Goal: Check status: Check status

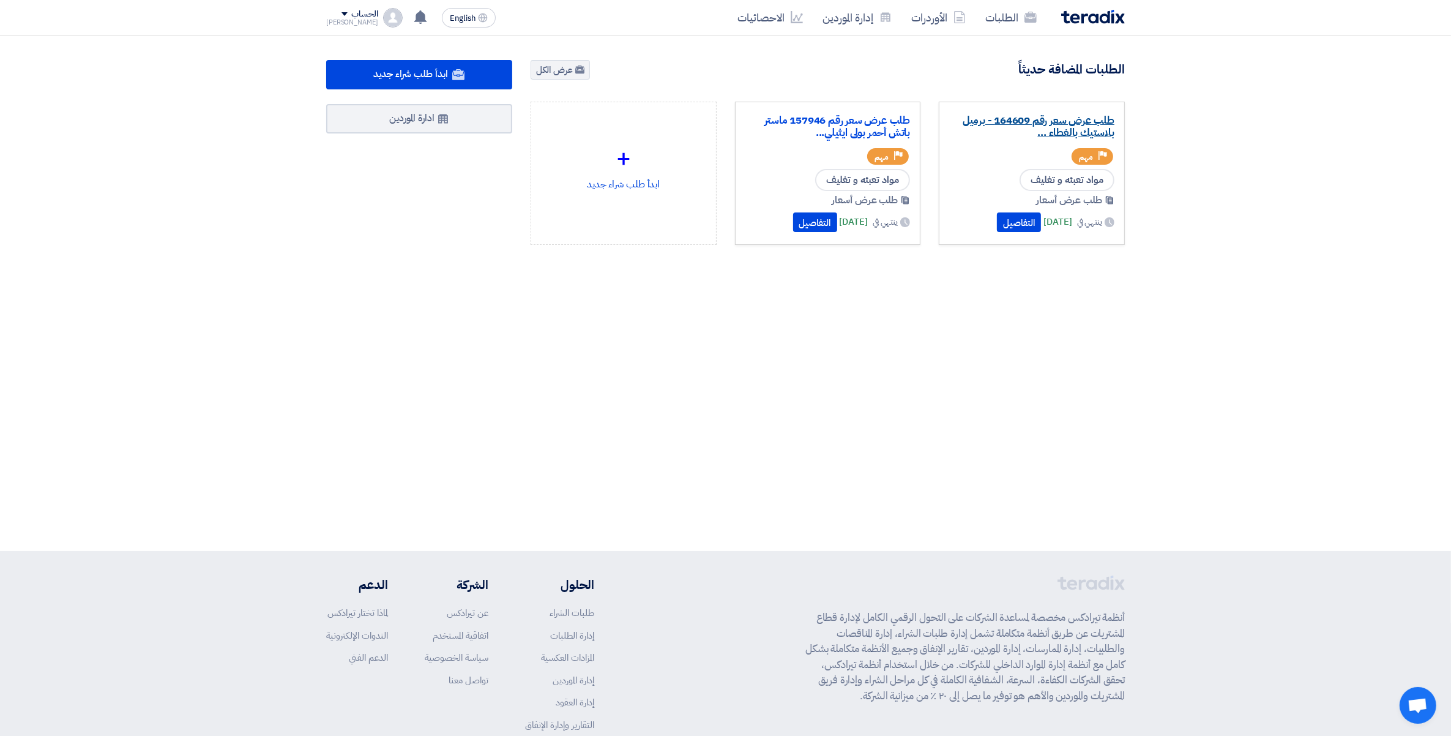
click at [1057, 130] on link "طلب عرض سعر رقم 164609 - برميل بلاستيك بالغطاء ..." at bounding box center [1031, 126] width 165 height 24
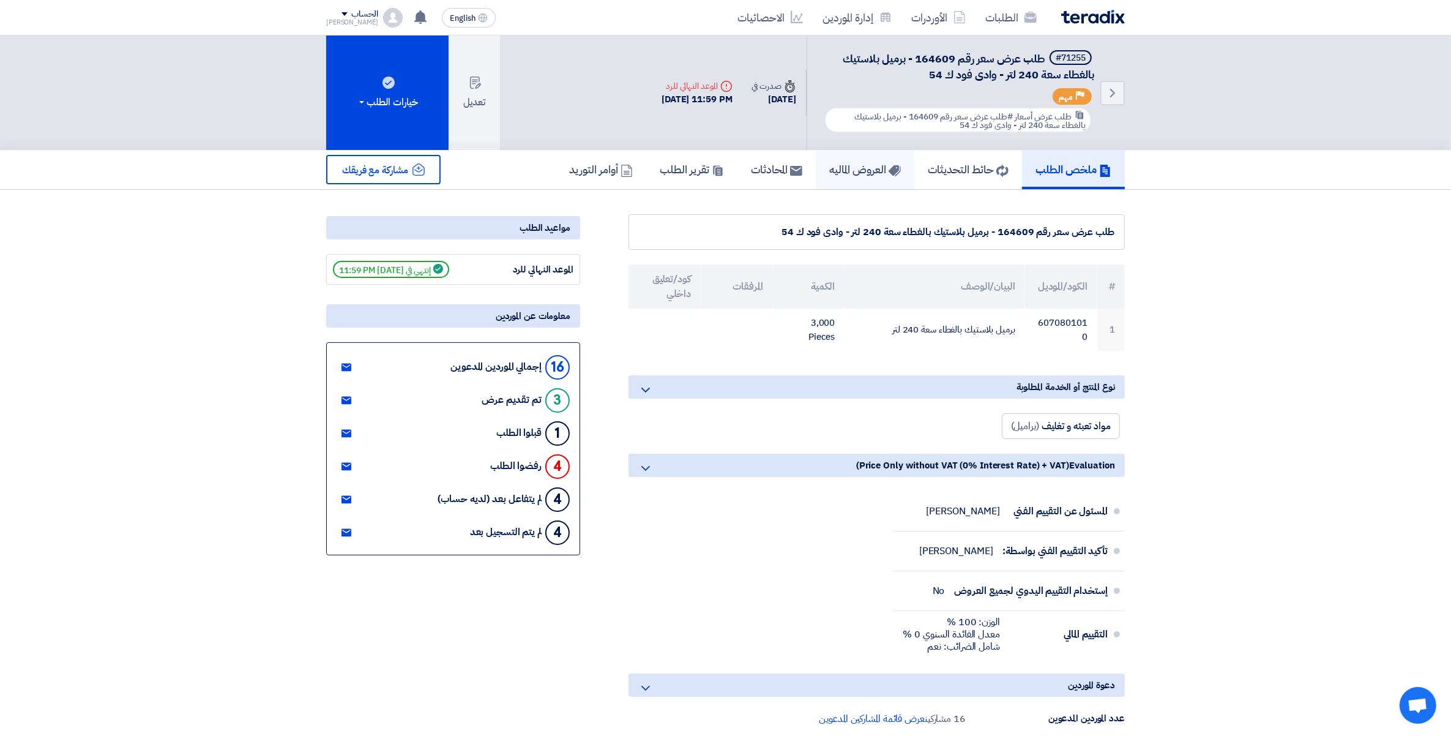
click at [842, 176] on link "العروض الماليه" at bounding box center [865, 169] width 99 height 39
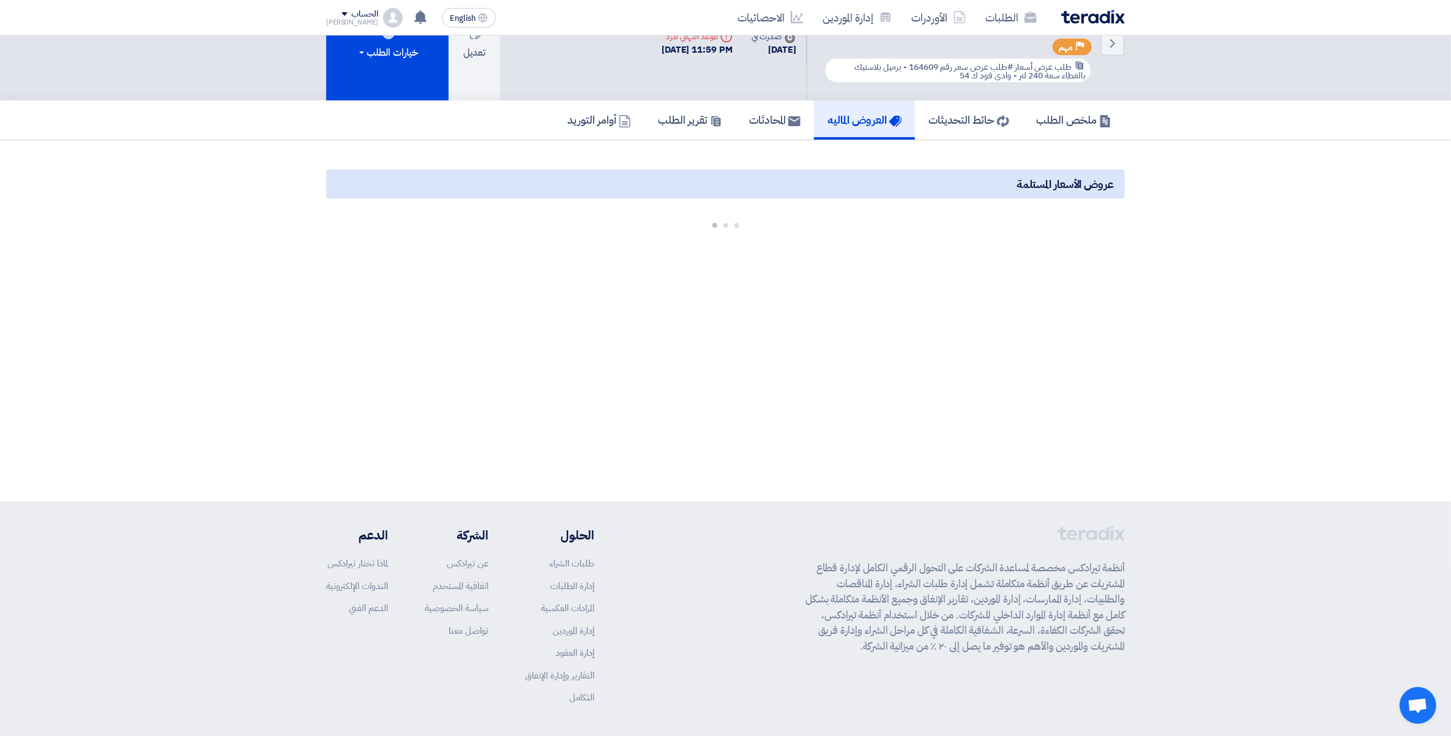
scroll to position [77, 0]
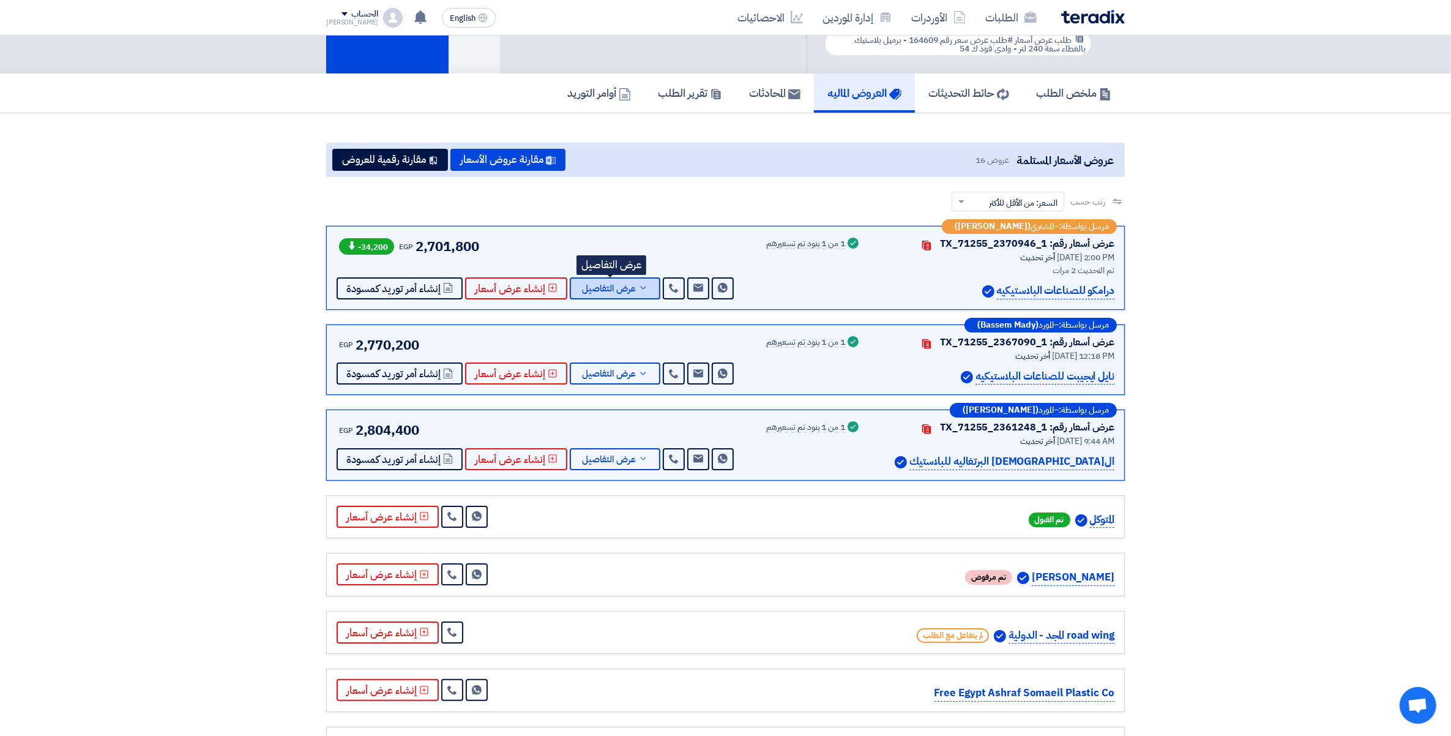
click at [638, 285] on icon at bounding box center [643, 288] width 10 height 10
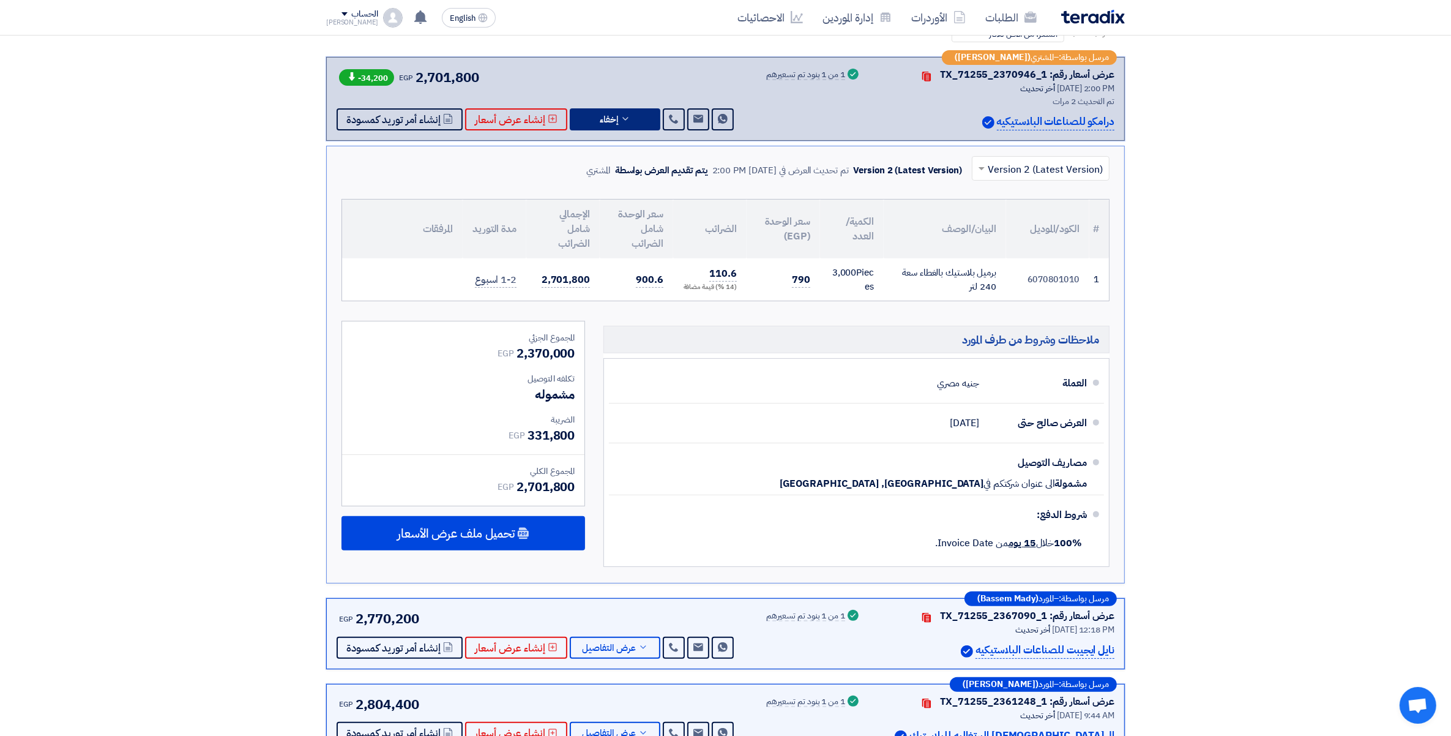
scroll to position [306, 0]
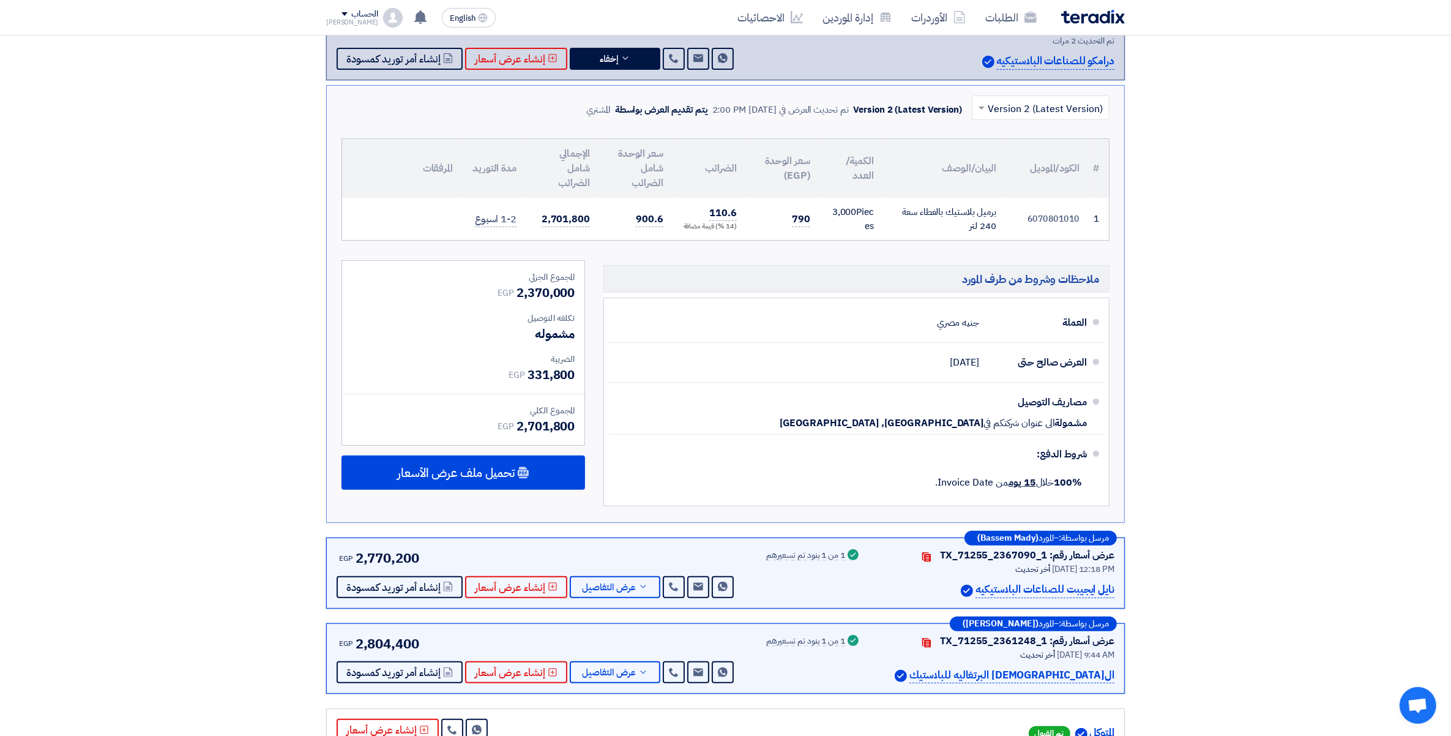
drag, startPoint x: 910, startPoint y: 423, endPoint x: 1105, endPoint y: 398, distance: 197.4
click at [1105, 398] on ul "العملة جنيه مصري العرض صالح حتى 10 Sep 2025 مصاريف التوصيل مشمولة" at bounding box center [857, 401] width 506 height 209
drag, startPoint x: 1108, startPoint y: 398, endPoint x: 1238, endPoint y: 409, distance: 129.6
click at [1238, 409] on section "عروض الأسعار المستلمة عروض 16 مقارنة عروض الأسعار مقارنة رقمية للعروض رتب حسب ر…" at bounding box center [725, 687] width 1451 height 1607
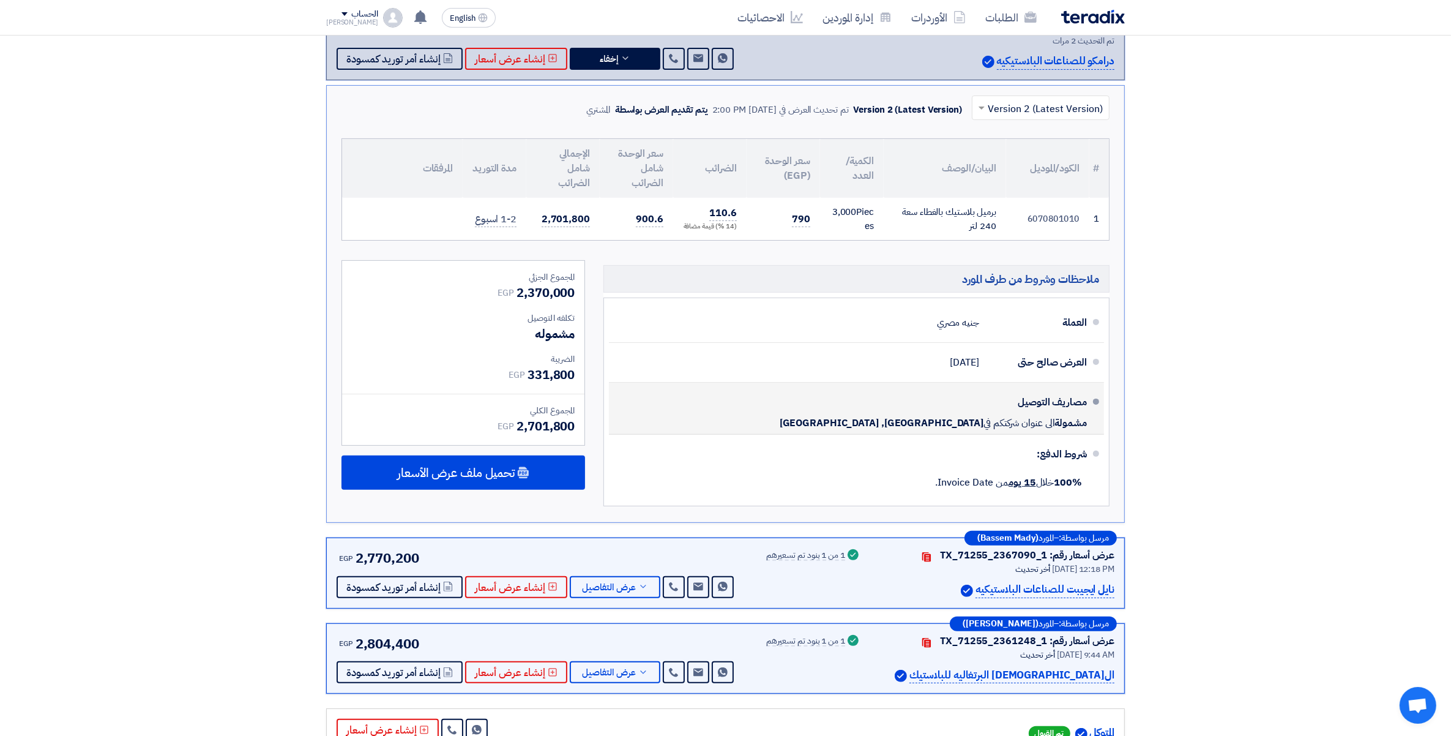
drag, startPoint x: 916, startPoint y: 420, endPoint x: 1099, endPoint y: 396, distance: 184.0
click at [1099, 396] on li "مصاريف التوصيل مشمولة الى عنوان شركتكم في Egypt, الجيزة" at bounding box center [856, 409] width 495 height 52
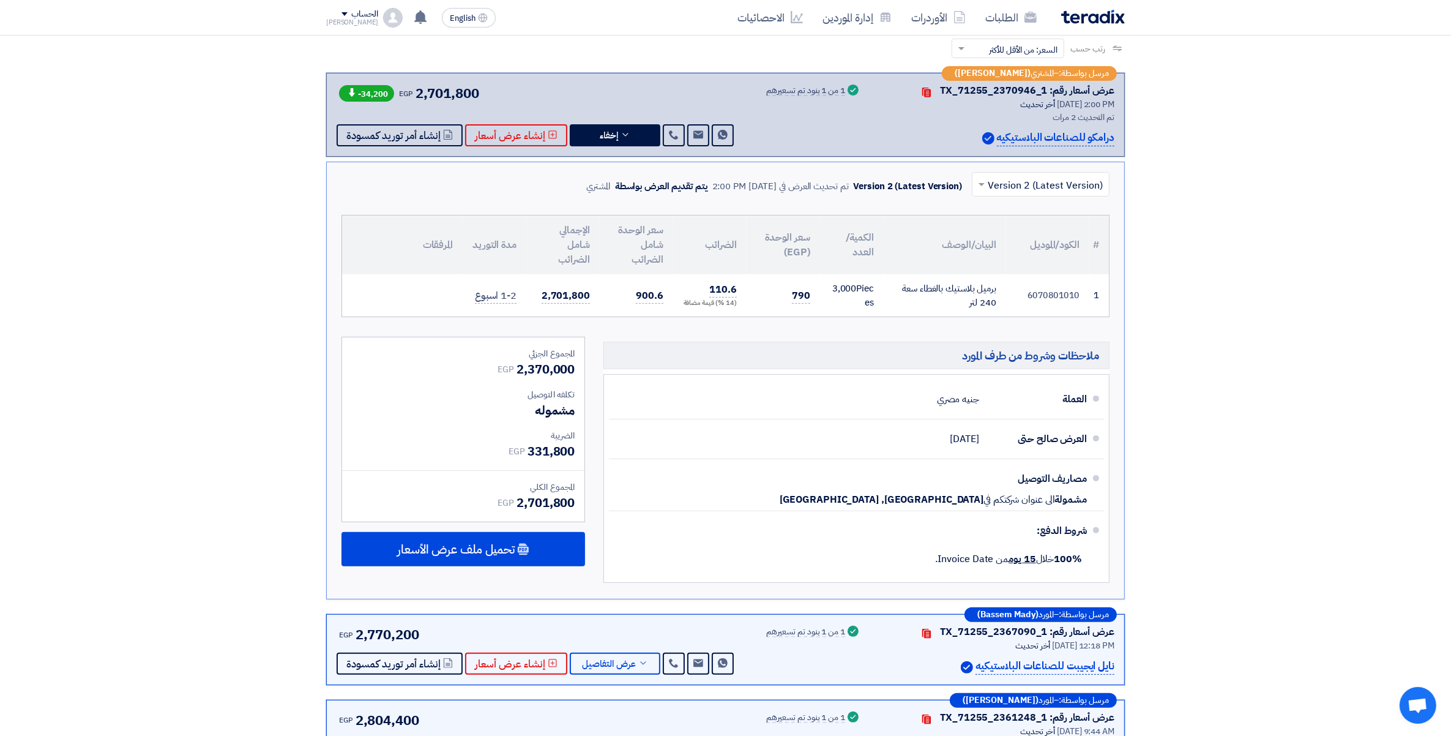
scroll to position [215, 0]
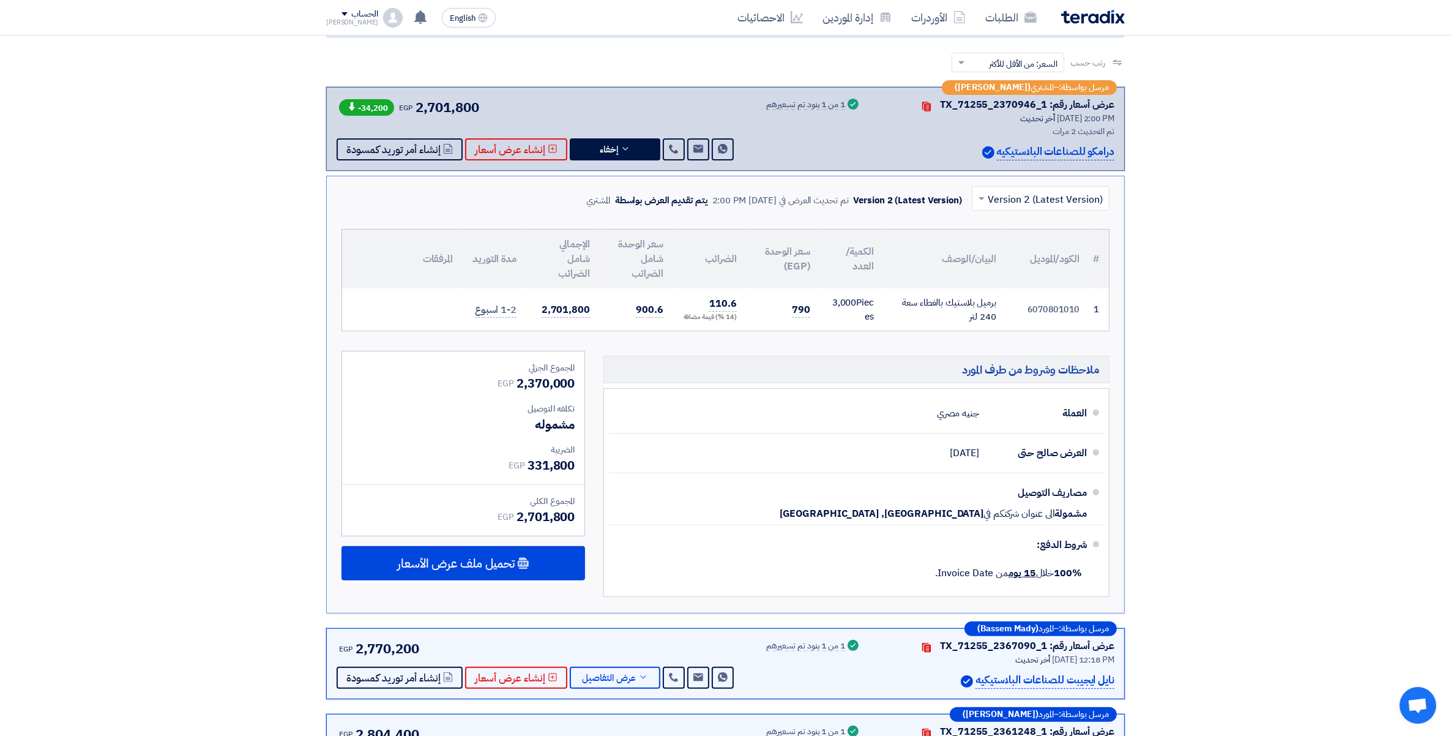
click at [1033, 493] on div "مصاريف التوصيل" at bounding box center [1038, 492] width 98 height 29
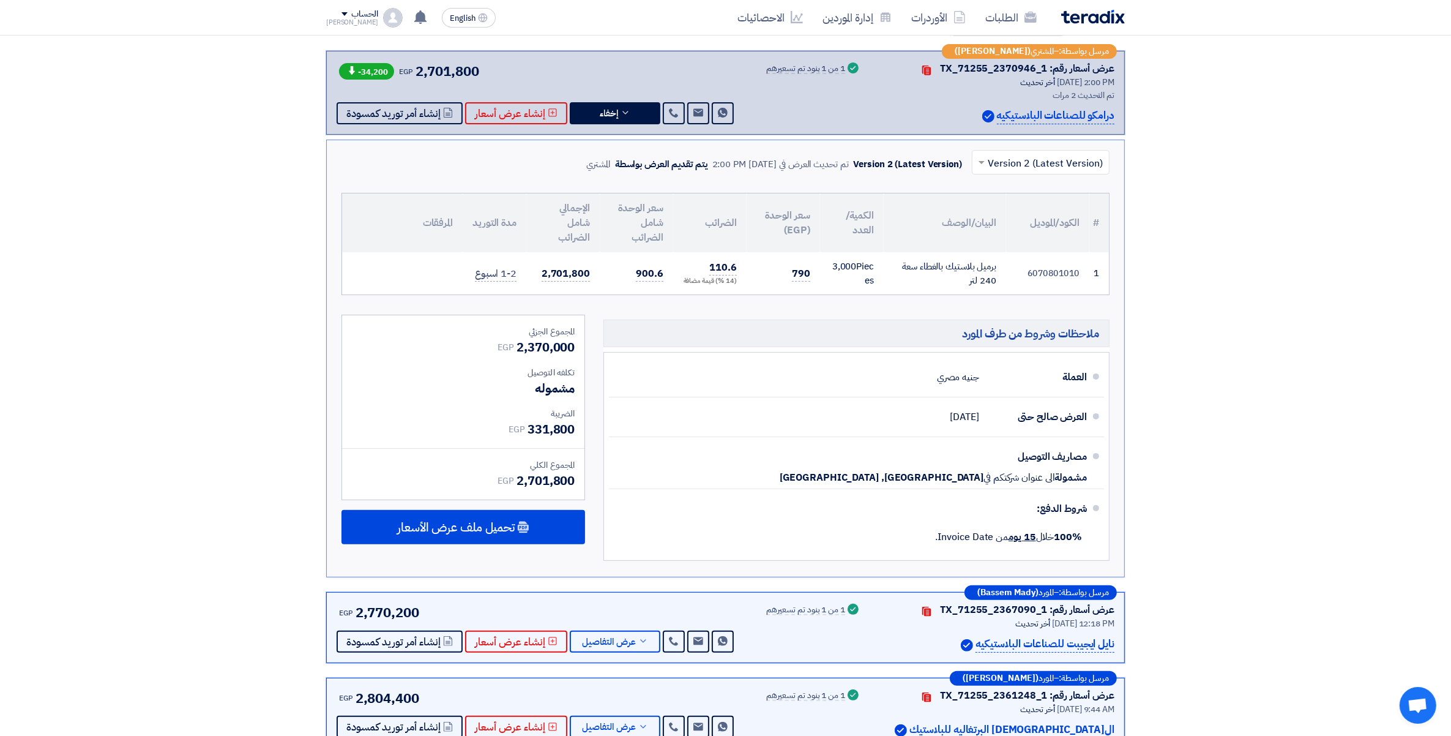
scroll to position [245, 0]
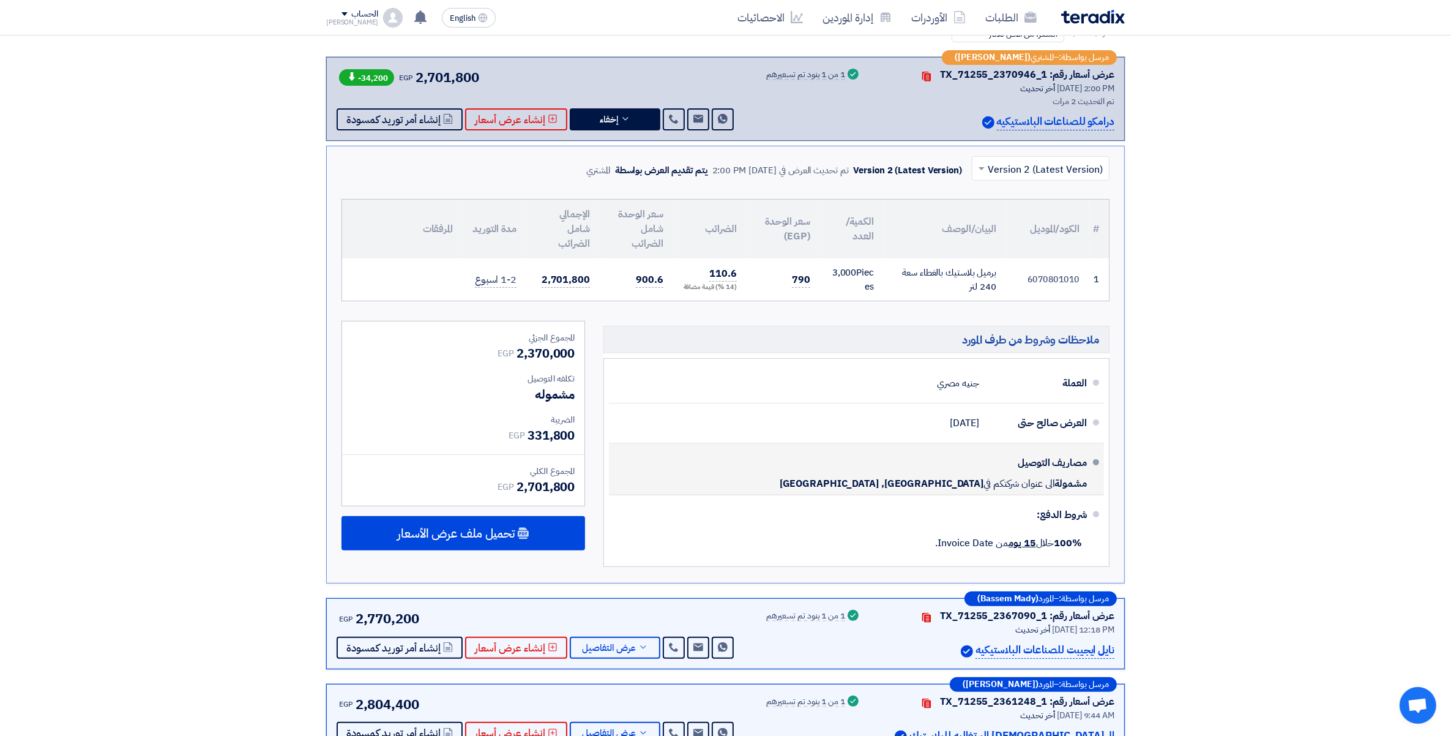
click at [1074, 461] on div "مصاريف التوصيل" at bounding box center [1038, 462] width 98 height 29
drag, startPoint x: 1074, startPoint y: 461, endPoint x: 1066, endPoint y: 484, distance: 24.0
click at [1066, 484] on span "مشمولة" at bounding box center [1071, 483] width 32 height 12
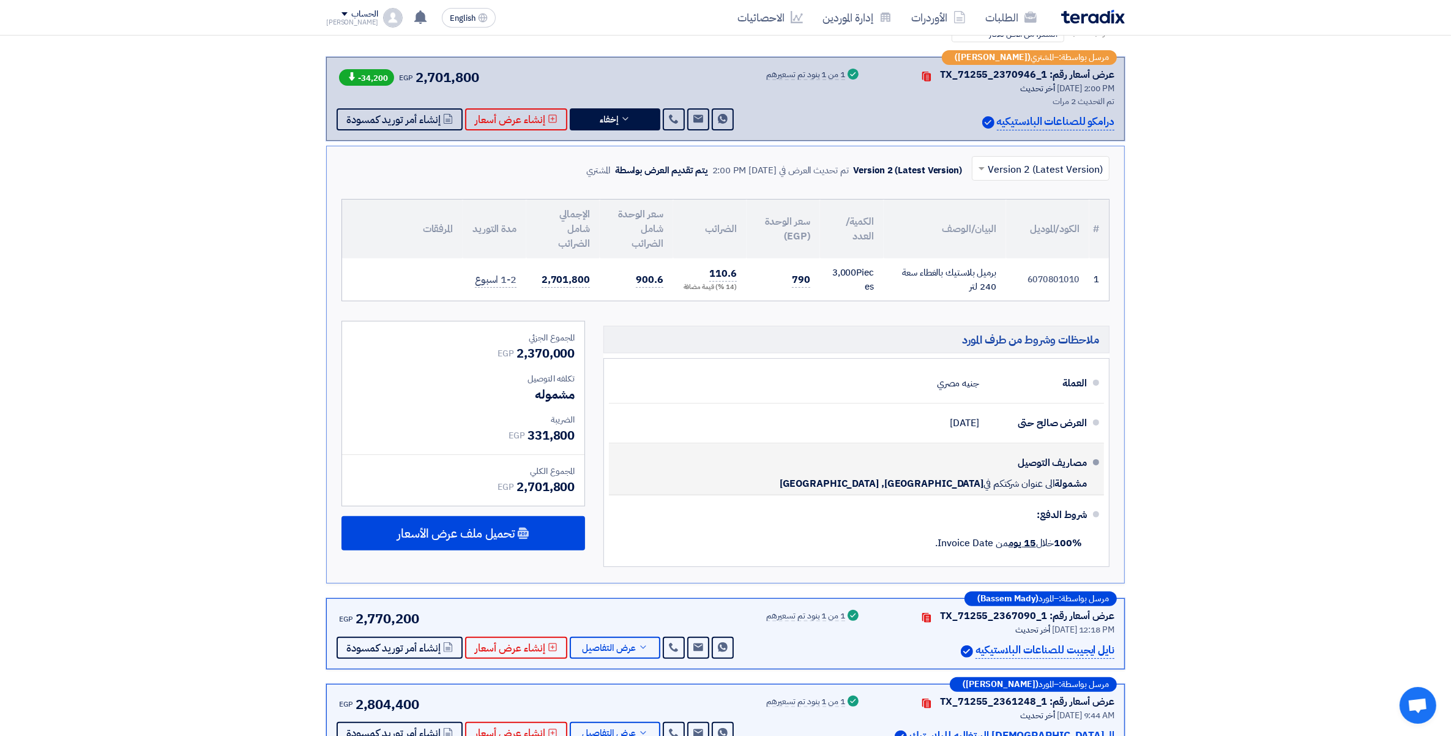
click at [1066, 484] on span "مشمولة" at bounding box center [1071, 483] width 32 height 12
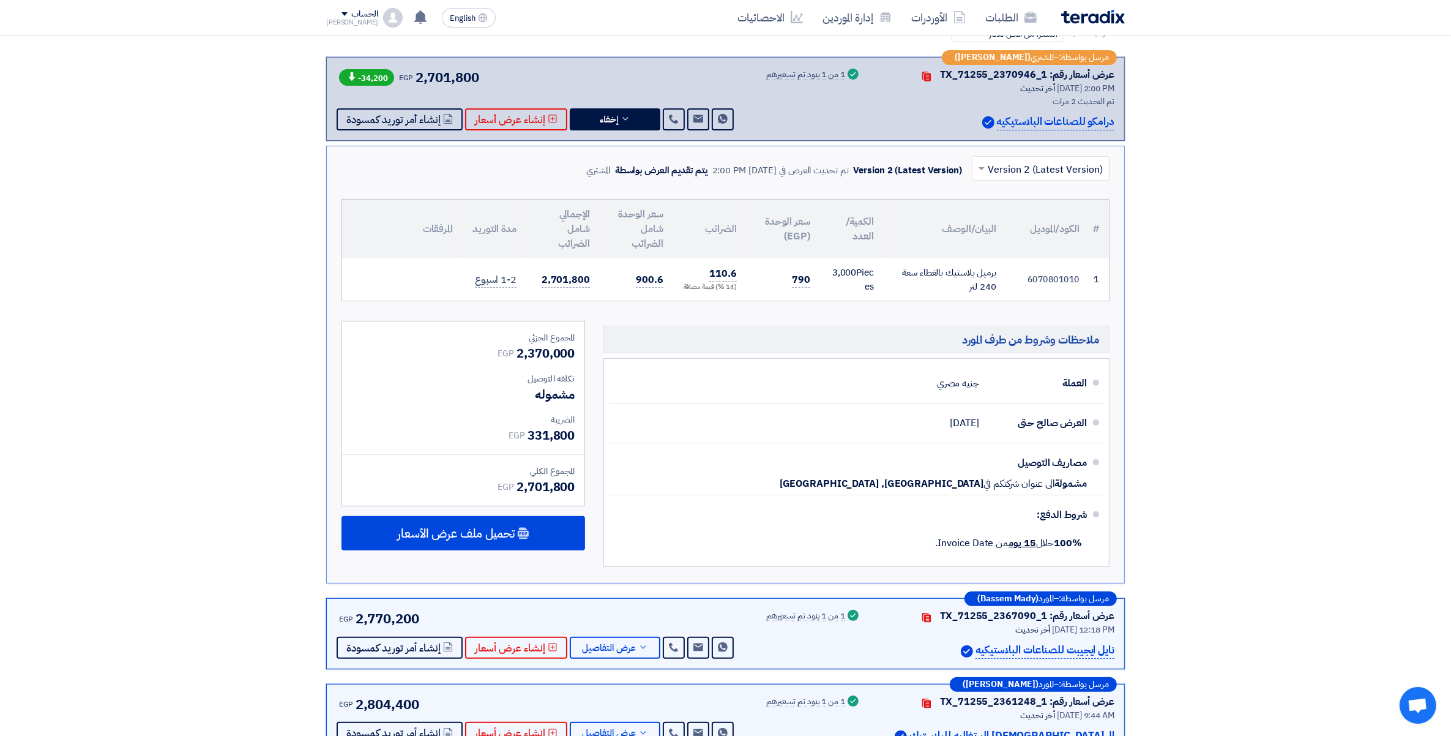
drag, startPoint x: 1066, startPoint y: 484, endPoint x: 1238, endPoint y: 488, distance: 172.1
click at [1238, 488] on section "عروض الأسعار المستلمة عروض 16 مقارنة عروض الأسعار مقارنة رقمية للعروض رتب حسب ر…" at bounding box center [725, 747] width 1451 height 1607
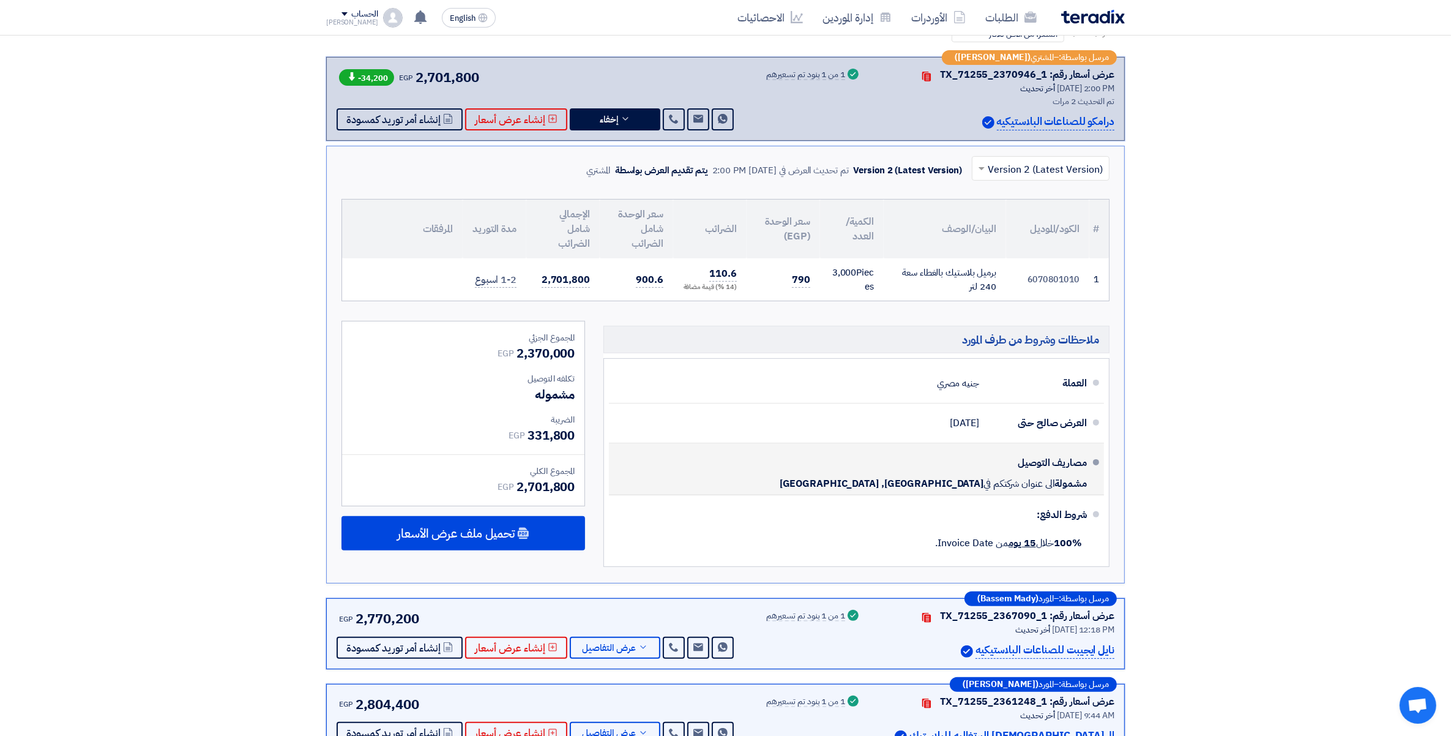
drag, startPoint x: 909, startPoint y: 482, endPoint x: 1090, endPoint y: 454, distance: 183.4
click at [1090, 454] on li "مصاريف التوصيل مشمولة الى عنوان شركتكم في Egypt, الجيزة" at bounding box center [856, 469] width 495 height 52
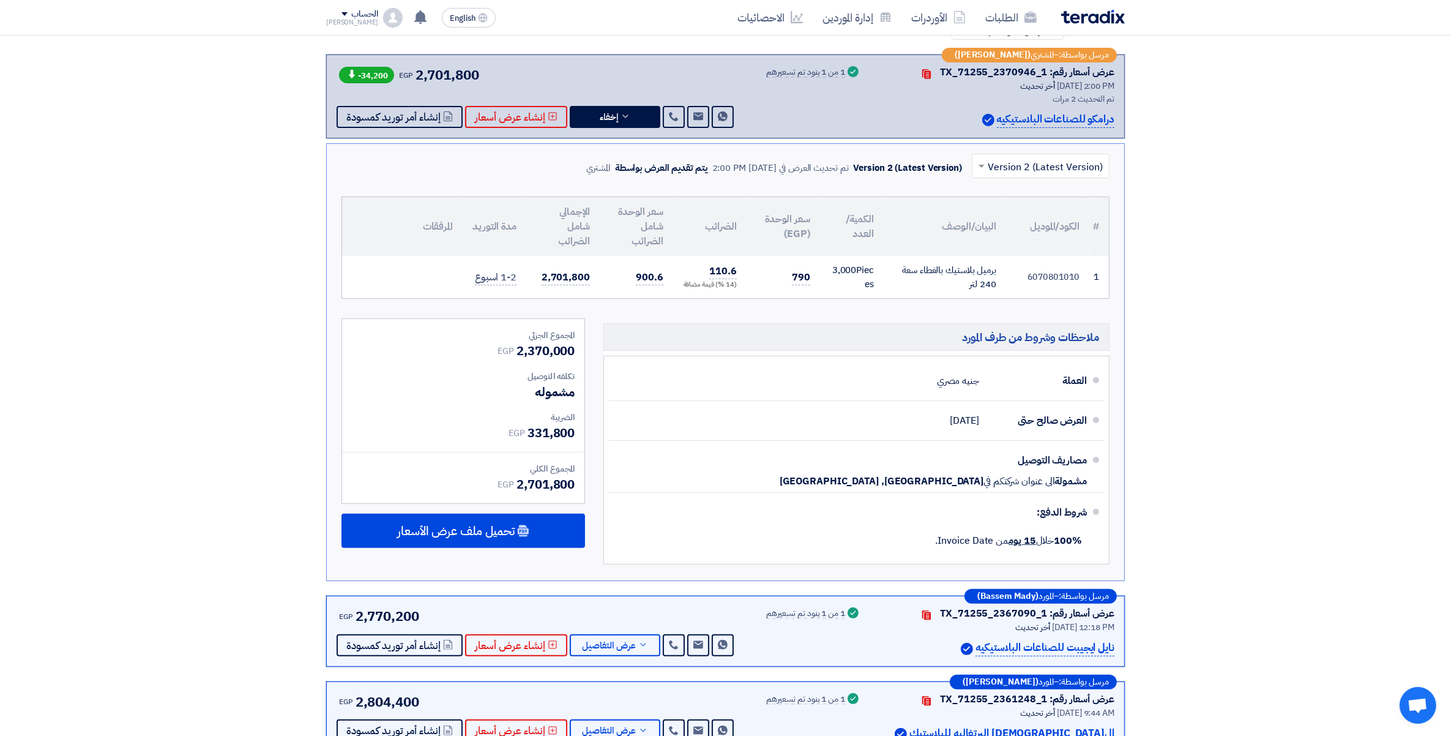
scroll to position [250, 0]
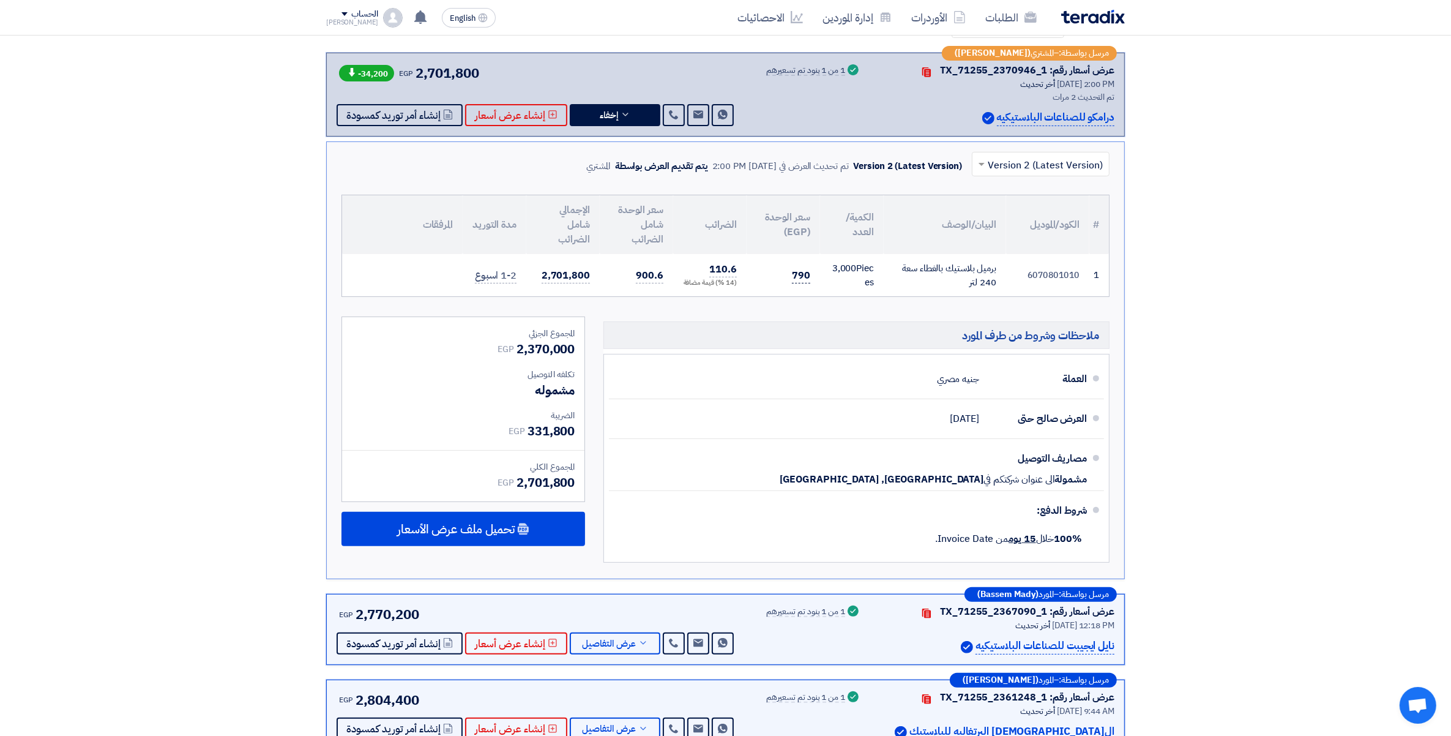
click at [802, 269] on span "790" at bounding box center [801, 275] width 18 height 15
click at [1258, 378] on section "عروض الأسعار المستلمة عروض 16 مقارنة عروض الأسعار مقارنة رقمية للعروض رتب حسب ر…" at bounding box center [725, 743] width 1451 height 1607
click at [638, 644] on icon at bounding box center [643, 643] width 10 height 10
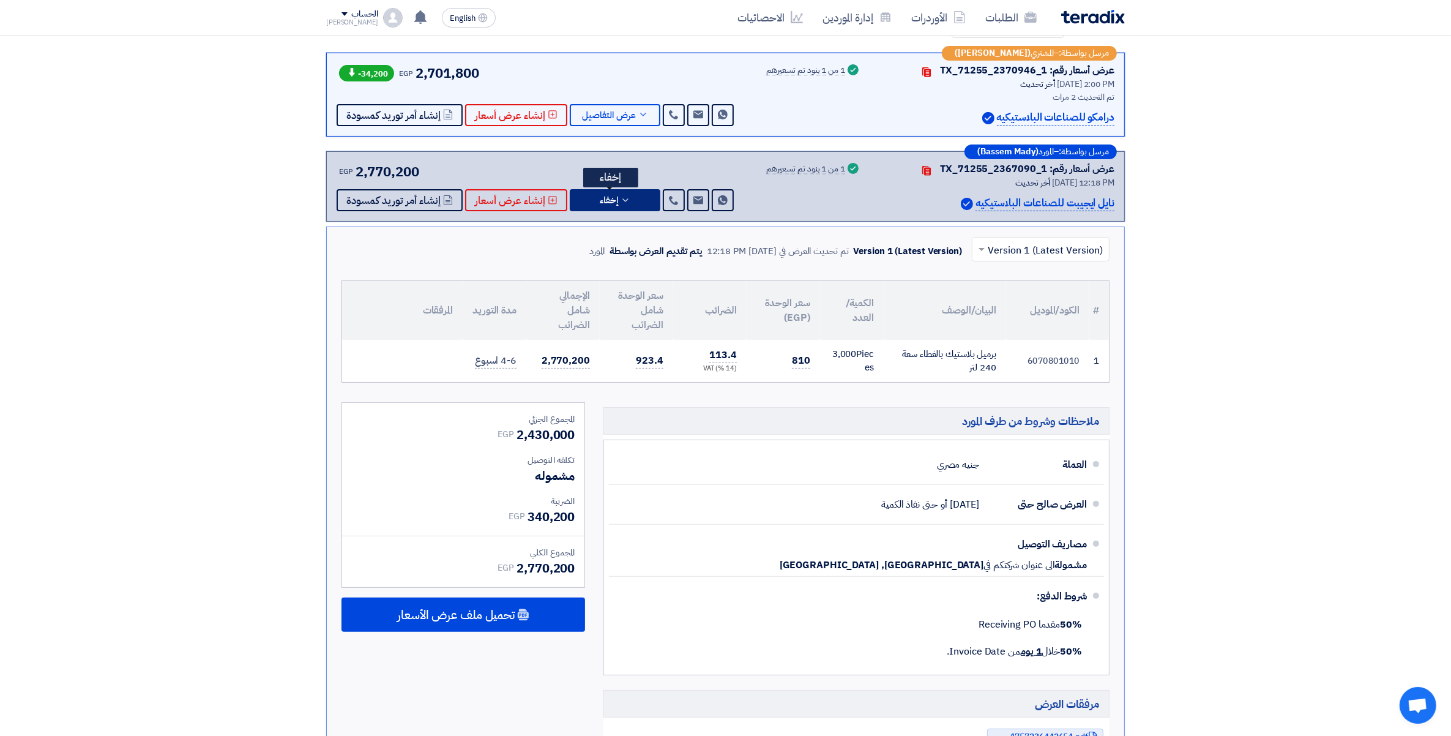
click at [630, 200] on button "إخفاء" at bounding box center [615, 200] width 91 height 22
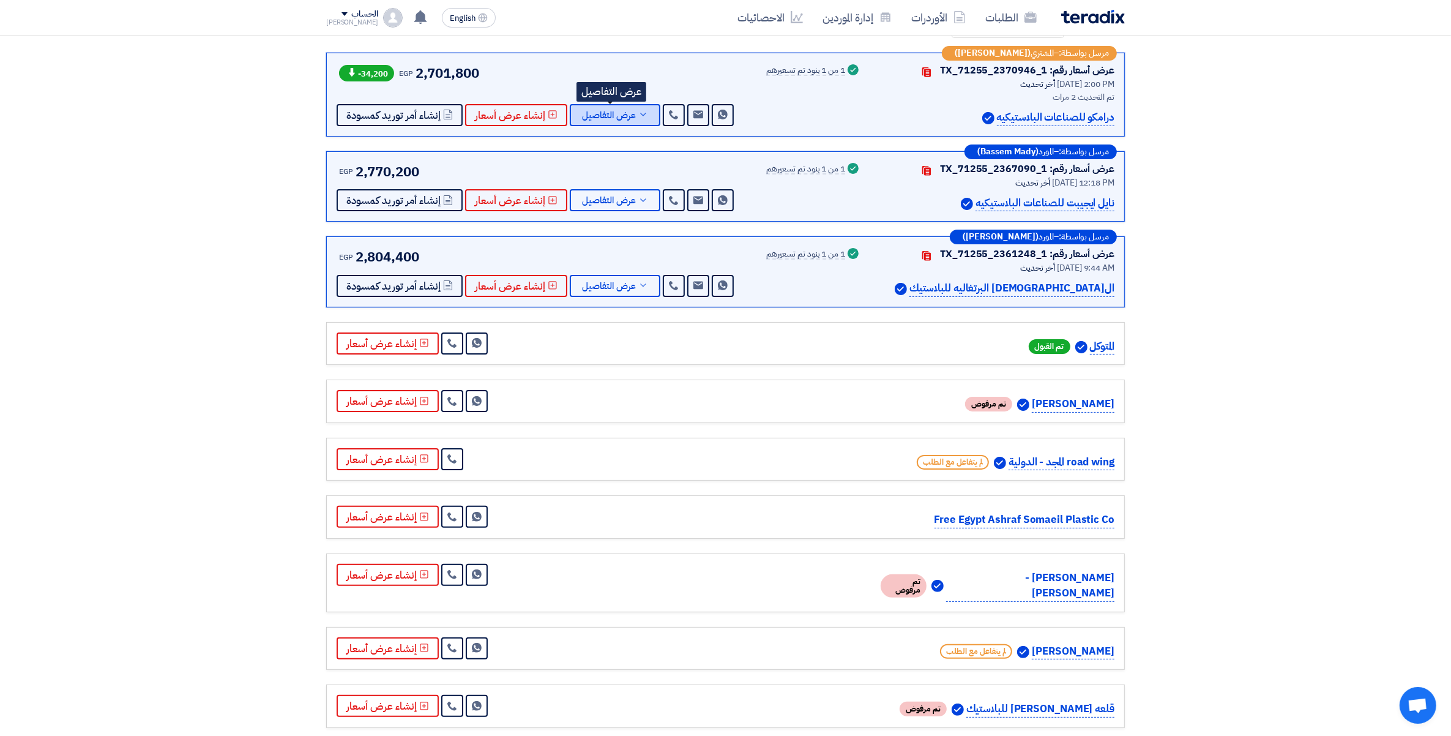
click at [627, 113] on span "عرض التفاصيل" at bounding box center [609, 115] width 54 height 9
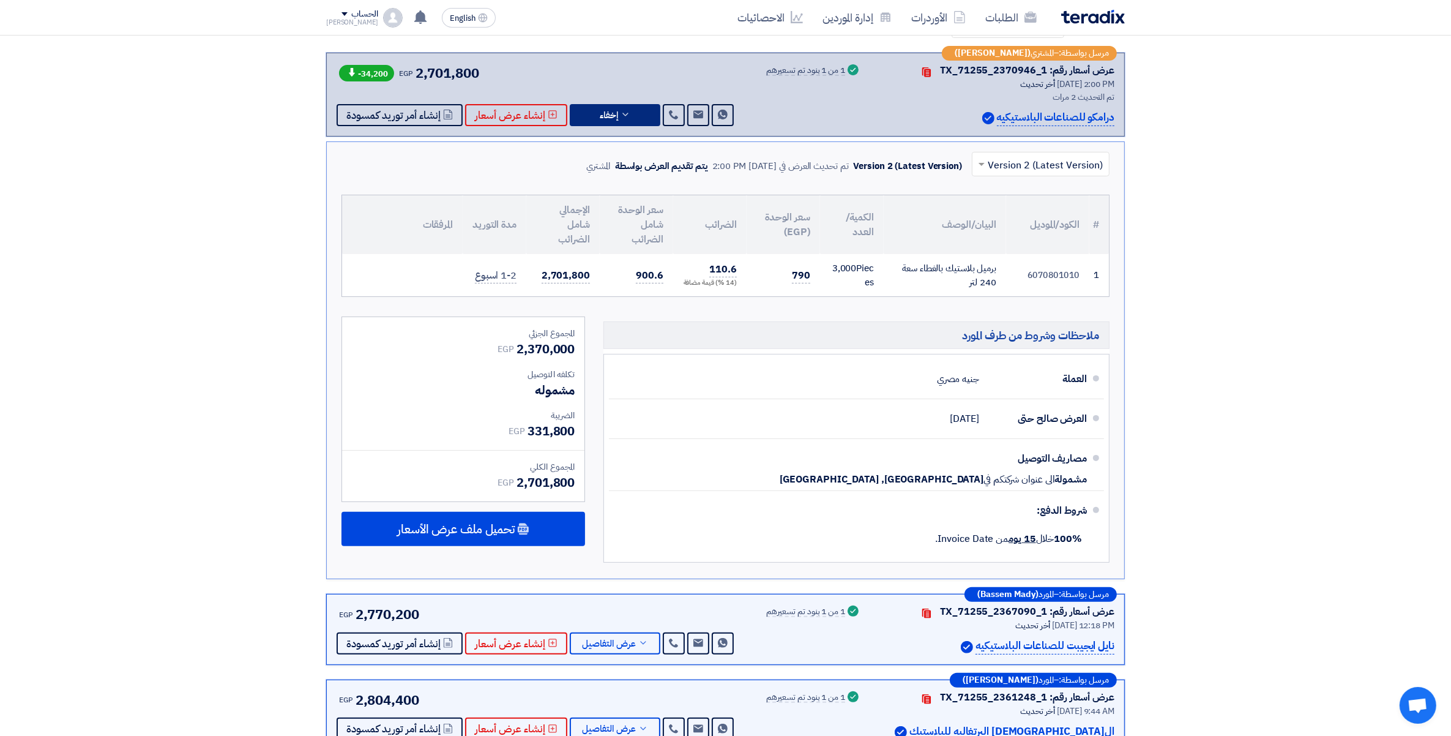
scroll to position [234, 0]
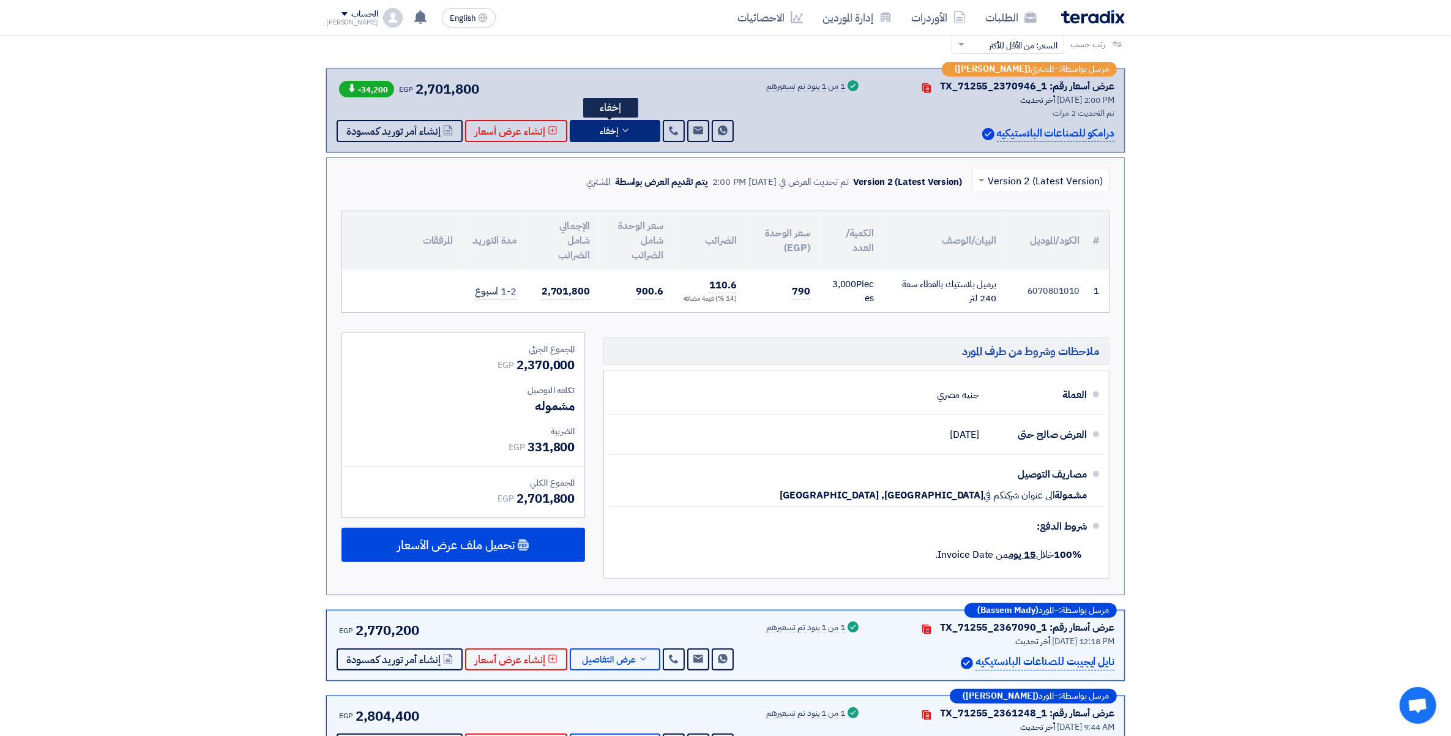
click at [620, 133] on button "إخفاء" at bounding box center [615, 131] width 91 height 22
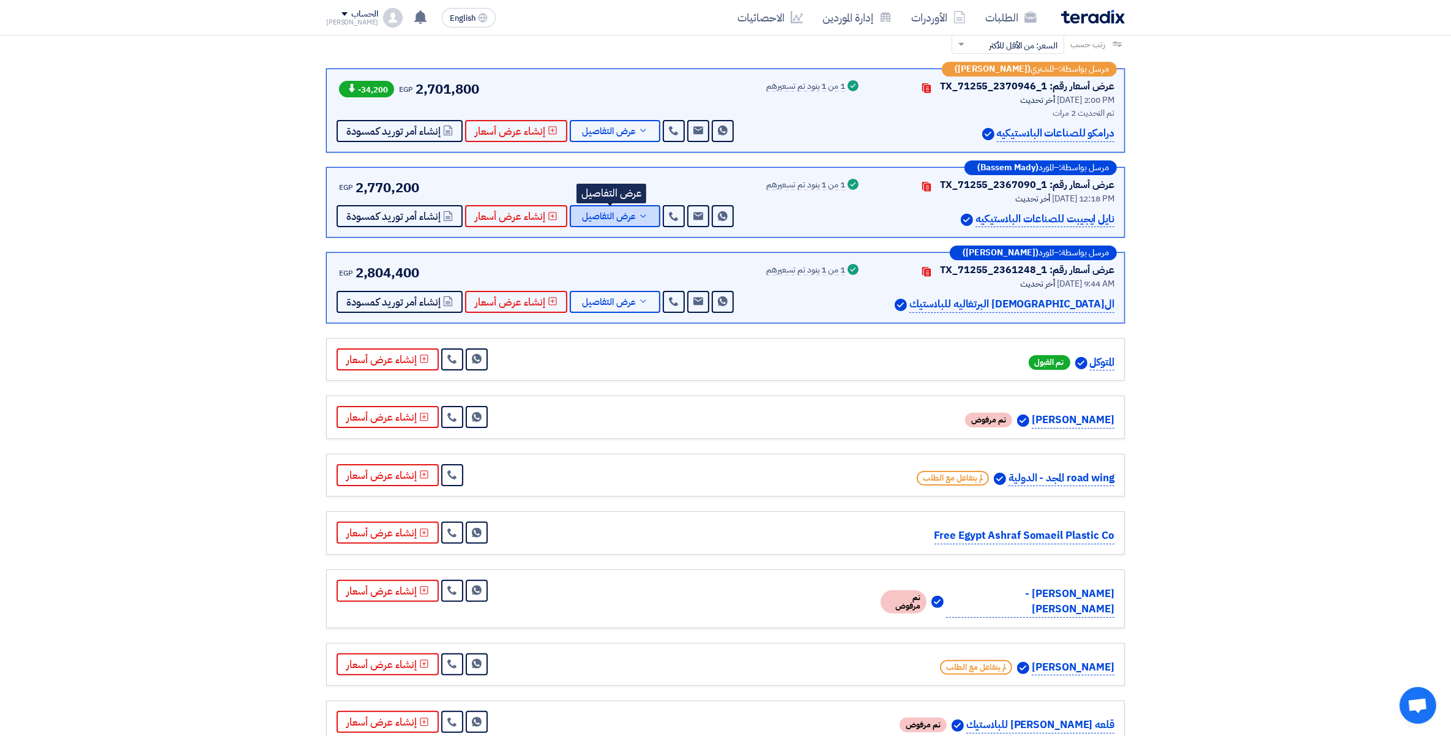
click at [632, 216] on button "عرض التفاصيل" at bounding box center [615, 216] width 91 height 22
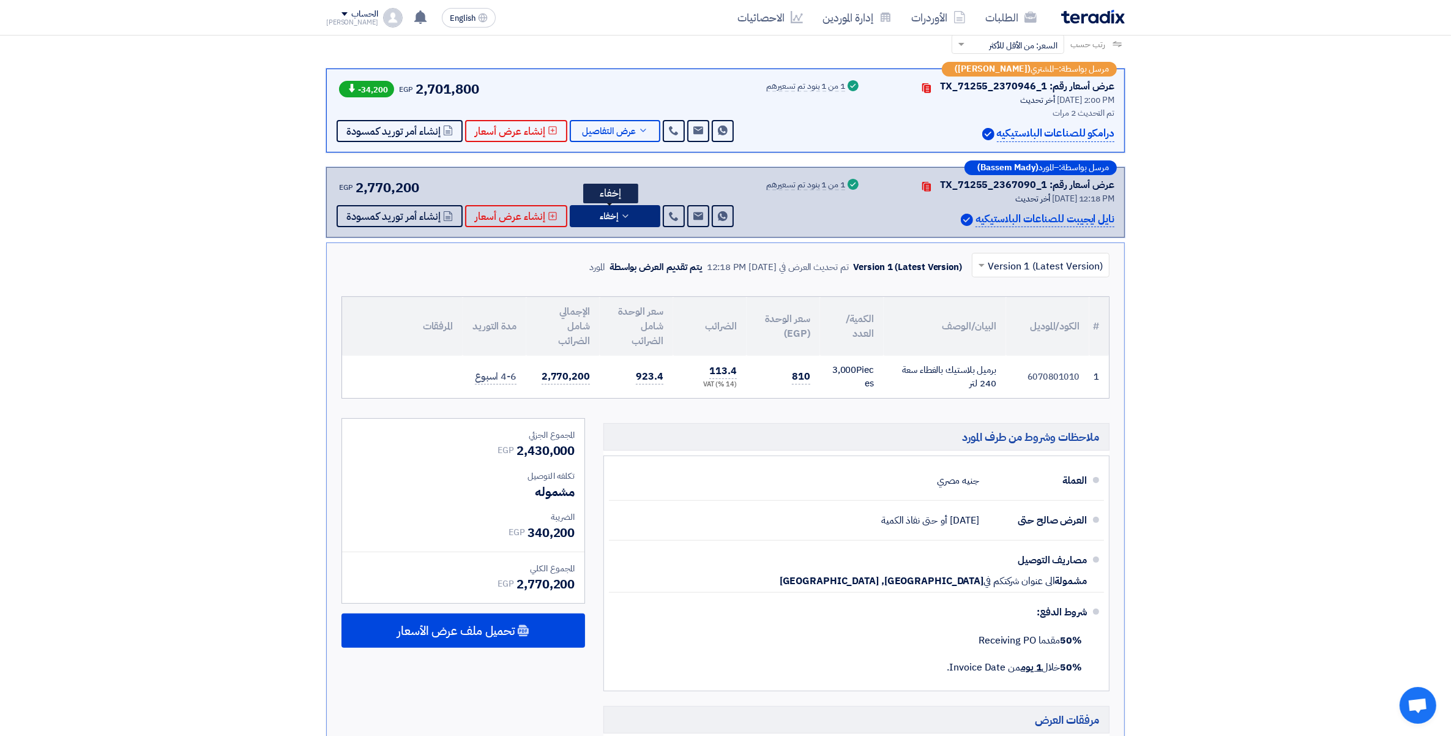
click at [621, 219] on button "إخفاء" at bounding box center [615, 216] width 91 height 22
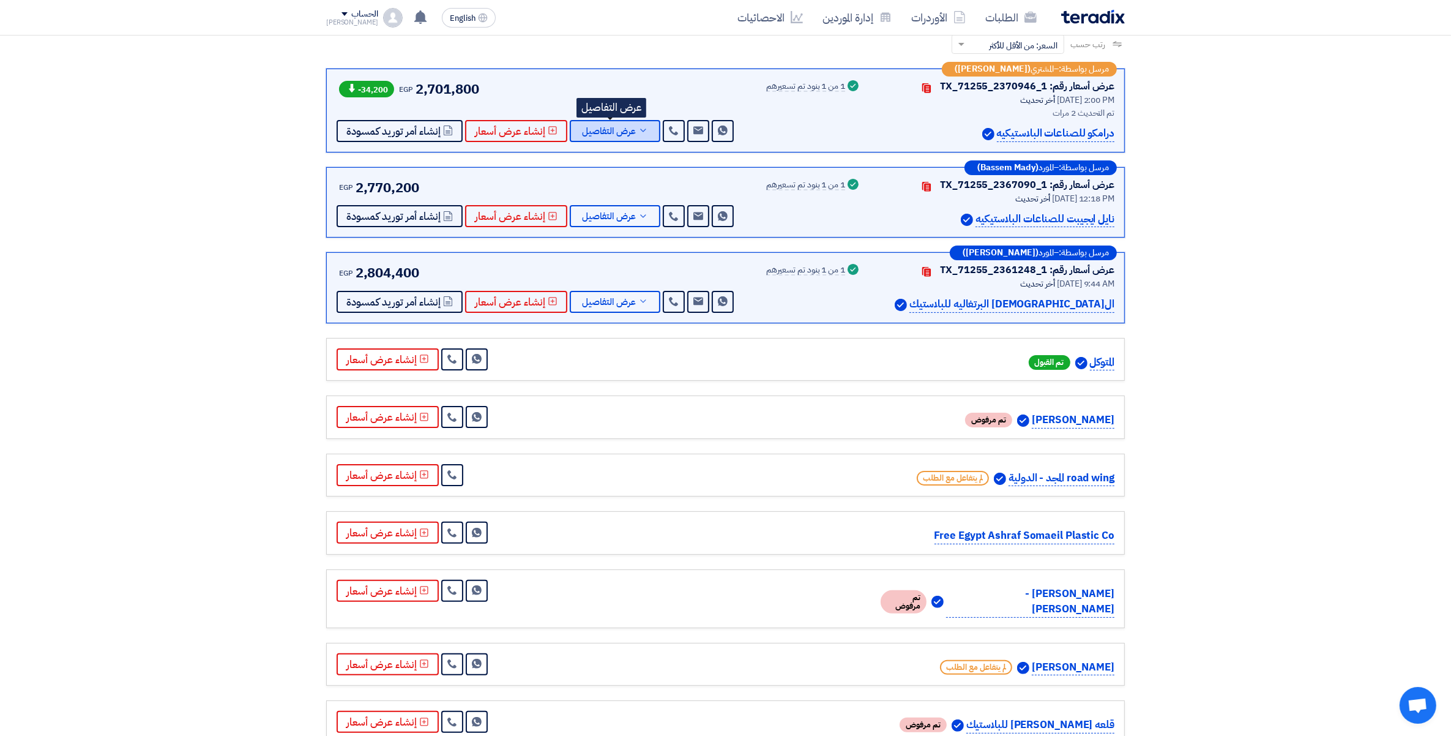
click at [631, 127] on span "عرض التفاصيل" at bounding box center [609, 131] width 54 height 9
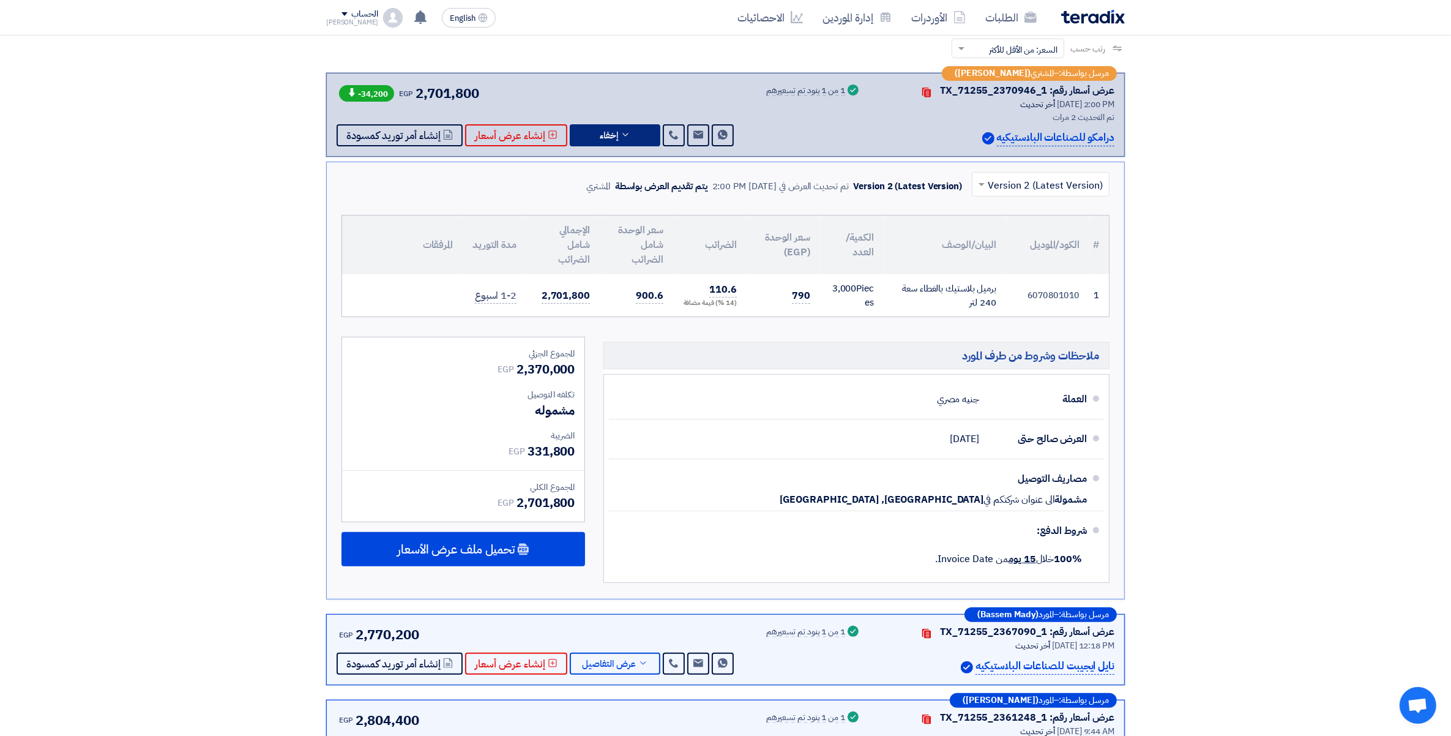
scroll to position [245, 0]
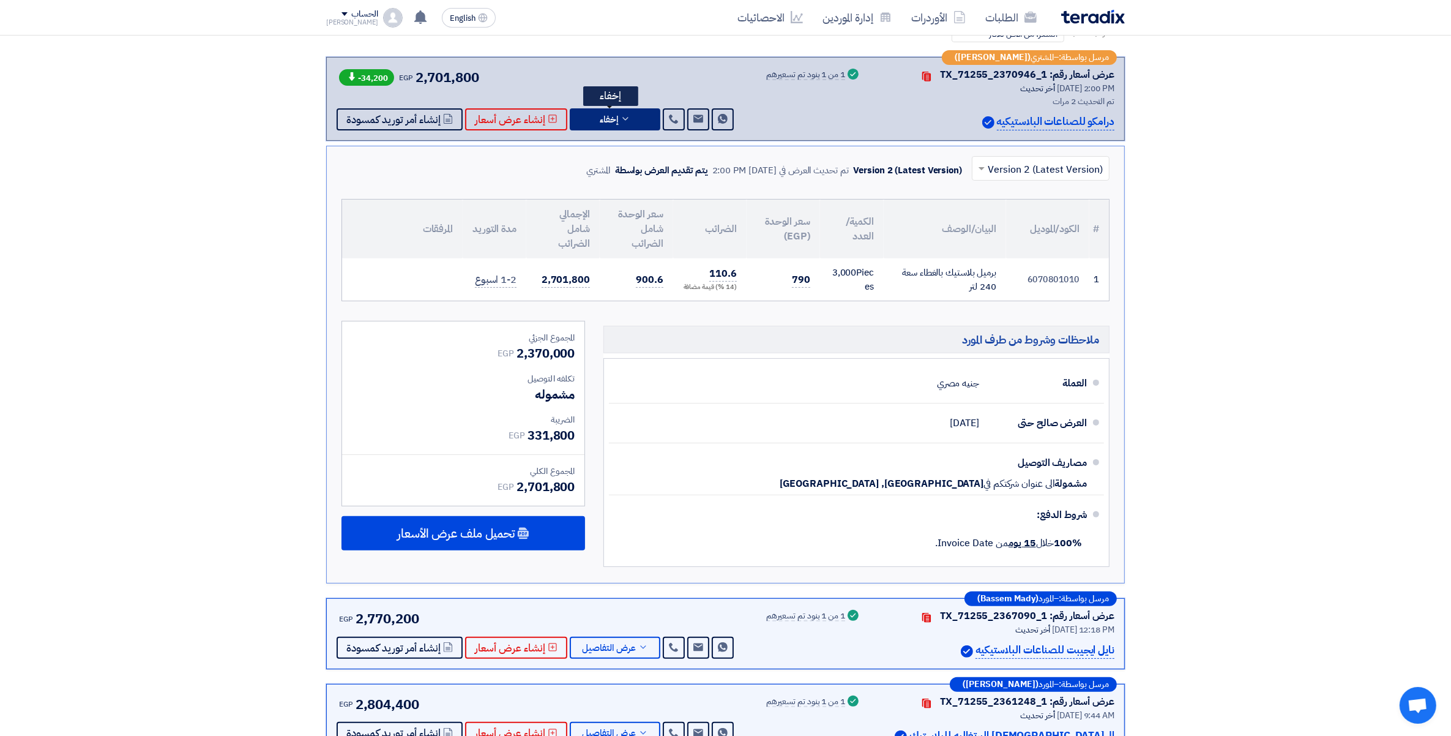
click at [625, 114] on icon at bounding box center [626, 119] width 10 height 10
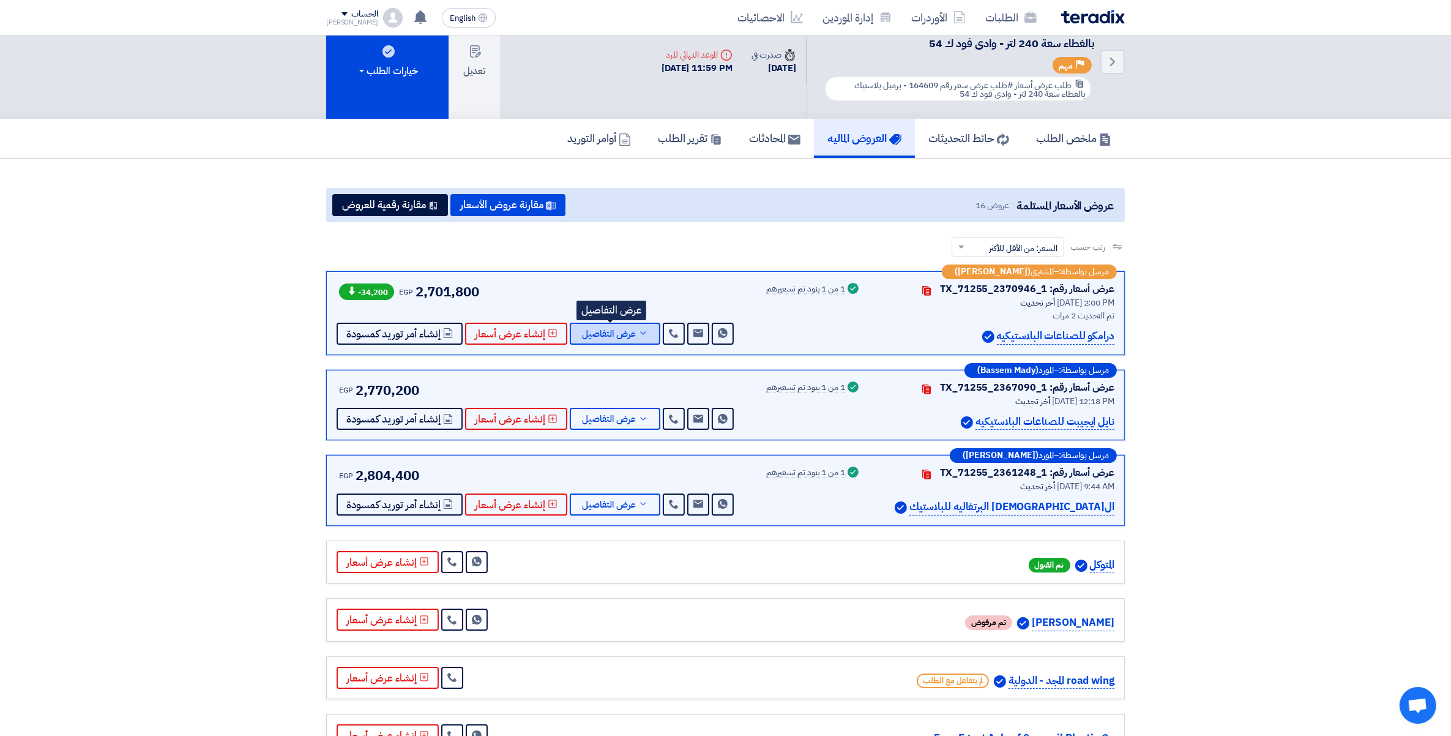
scroll to position [0, 0]
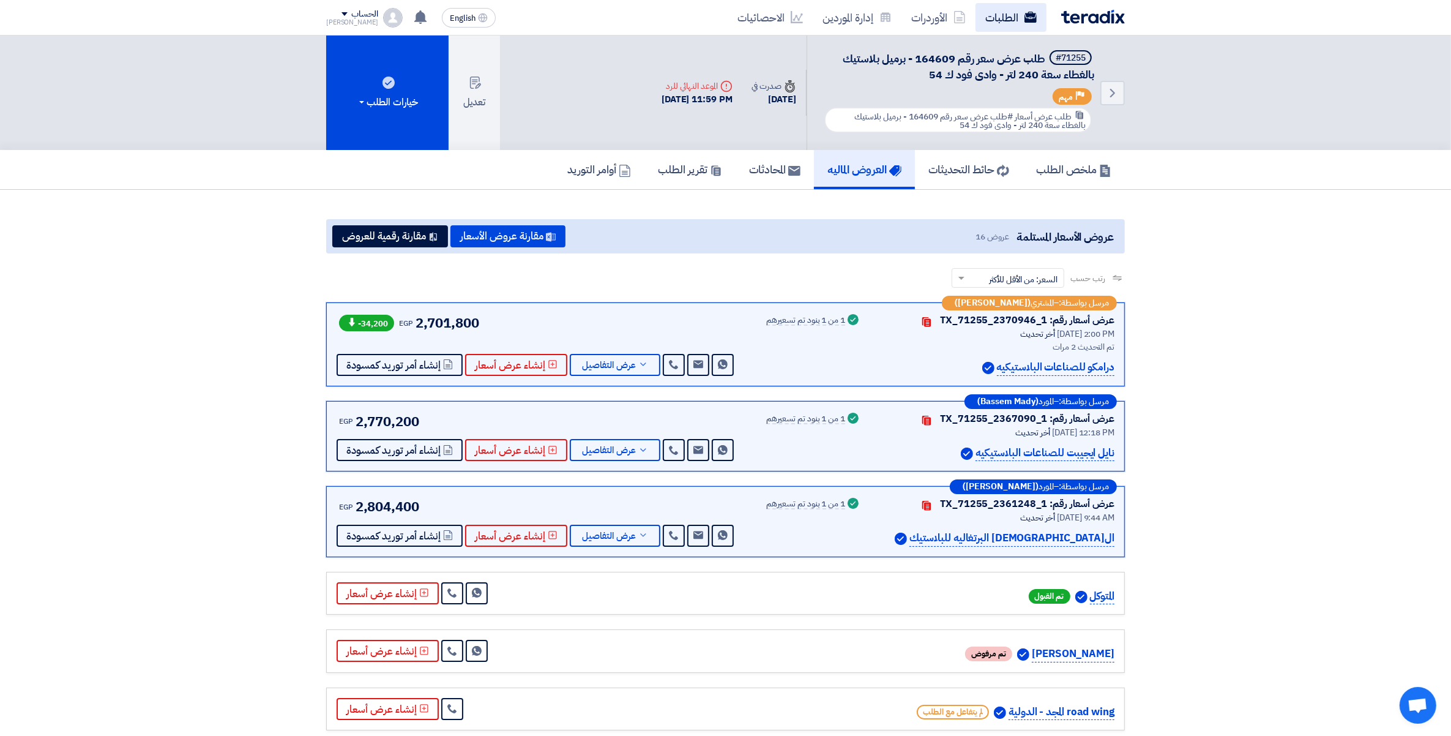
click at [1014, 18] on link "الطلبات" at bounding box center [1011, 17] width 71 height 29
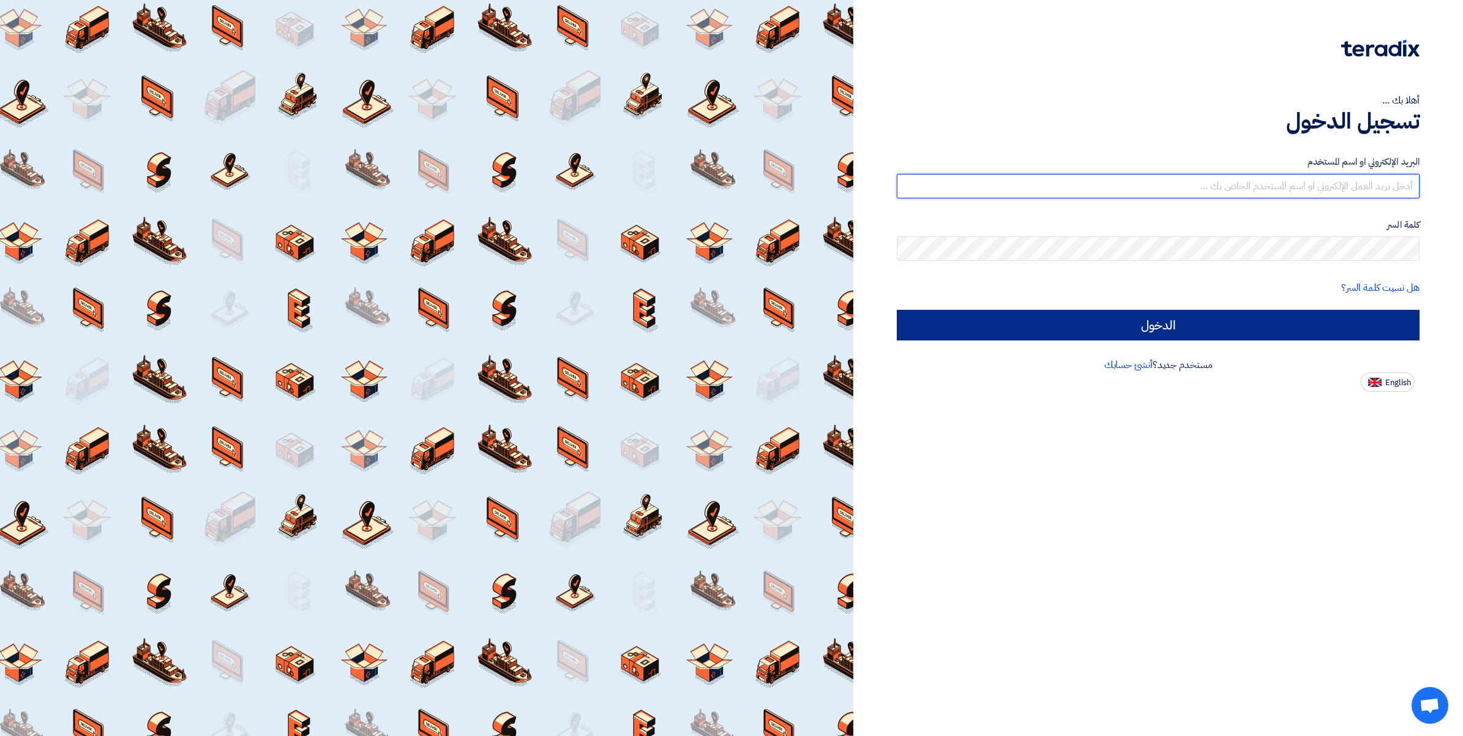
type input "[PERSON_NAME][EMAIL_ADDRESS][DOMAIN_NAME]"
click at [1158, 329] on input "الدخول" at bounding box center [1158, 325] width 523 height 31
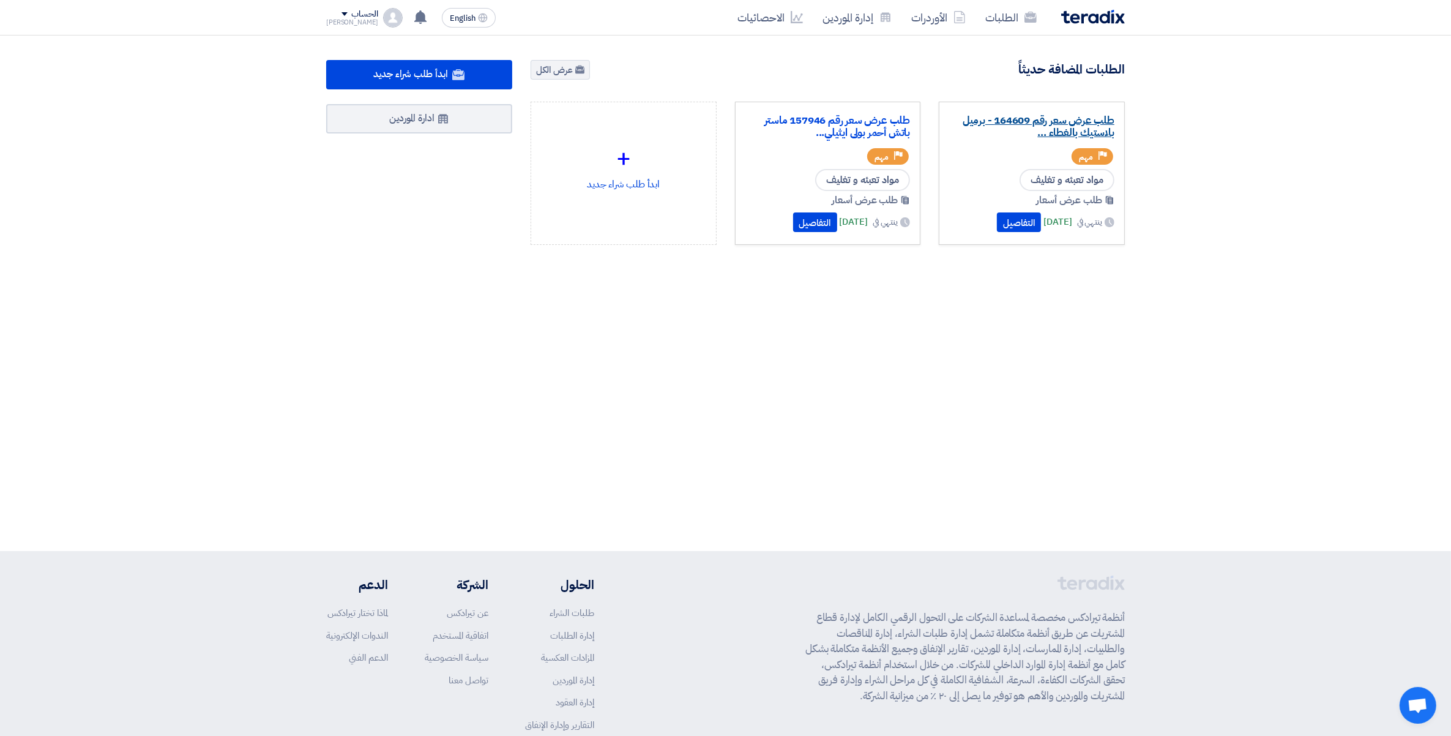
click at [1071, 117] on link "طلب عرض سعر رقم 164609 - برميل بلاستيك بالغطاء ..." at bounding box center [1031, 126] width 165 height 24
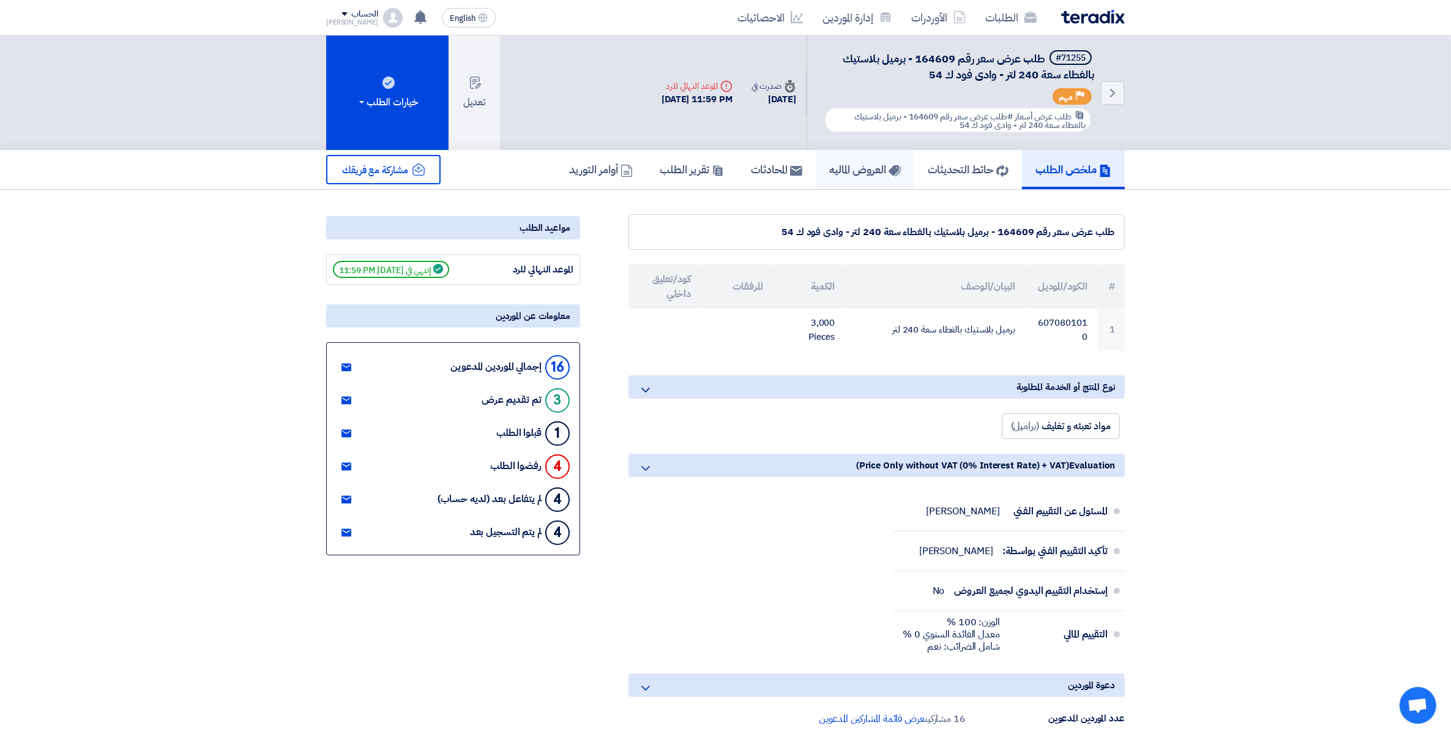
click at [842, 173] on h5 "العروض الماليه" at bounding box center [865, 169] width 72 height 14
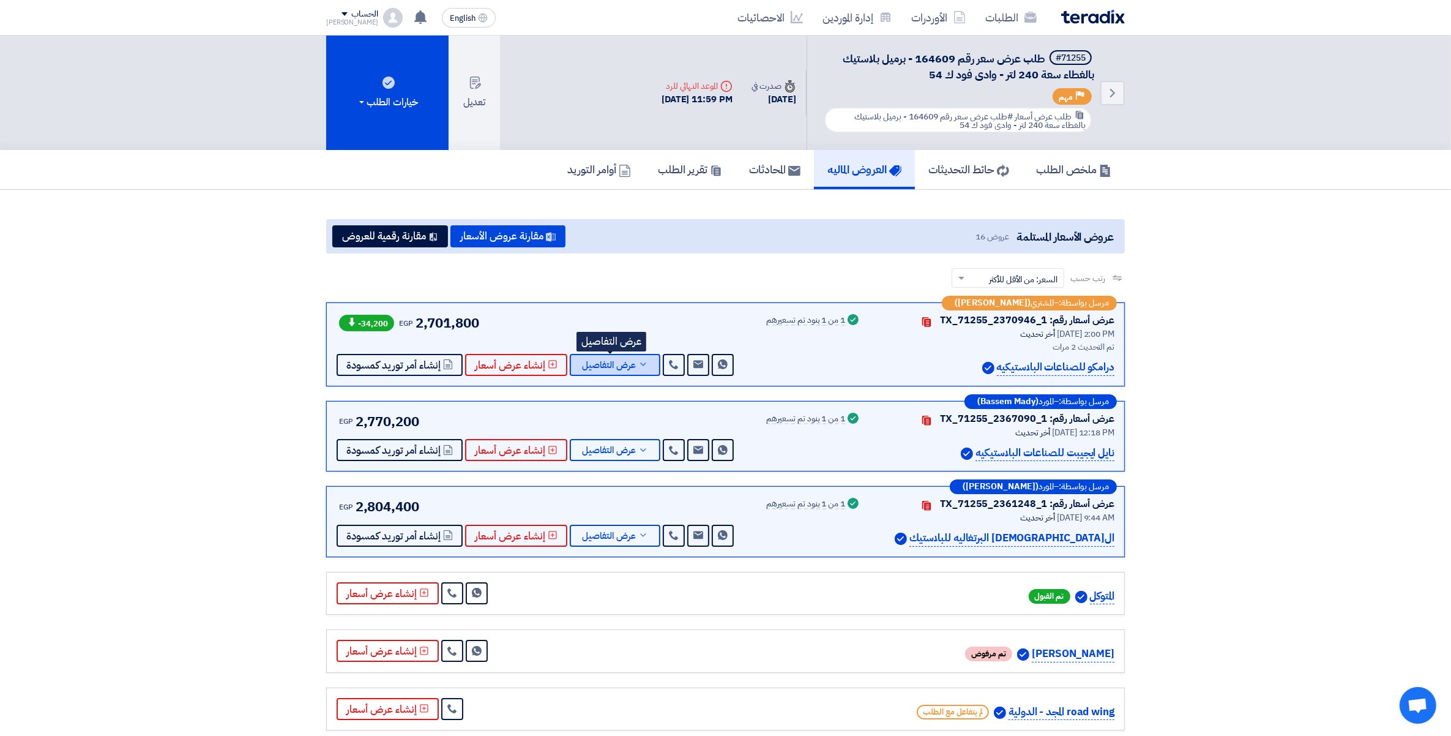
click at [603, 361] on span "عرض التفاصيل" at bounding box center [609, 365] width 54 height 9
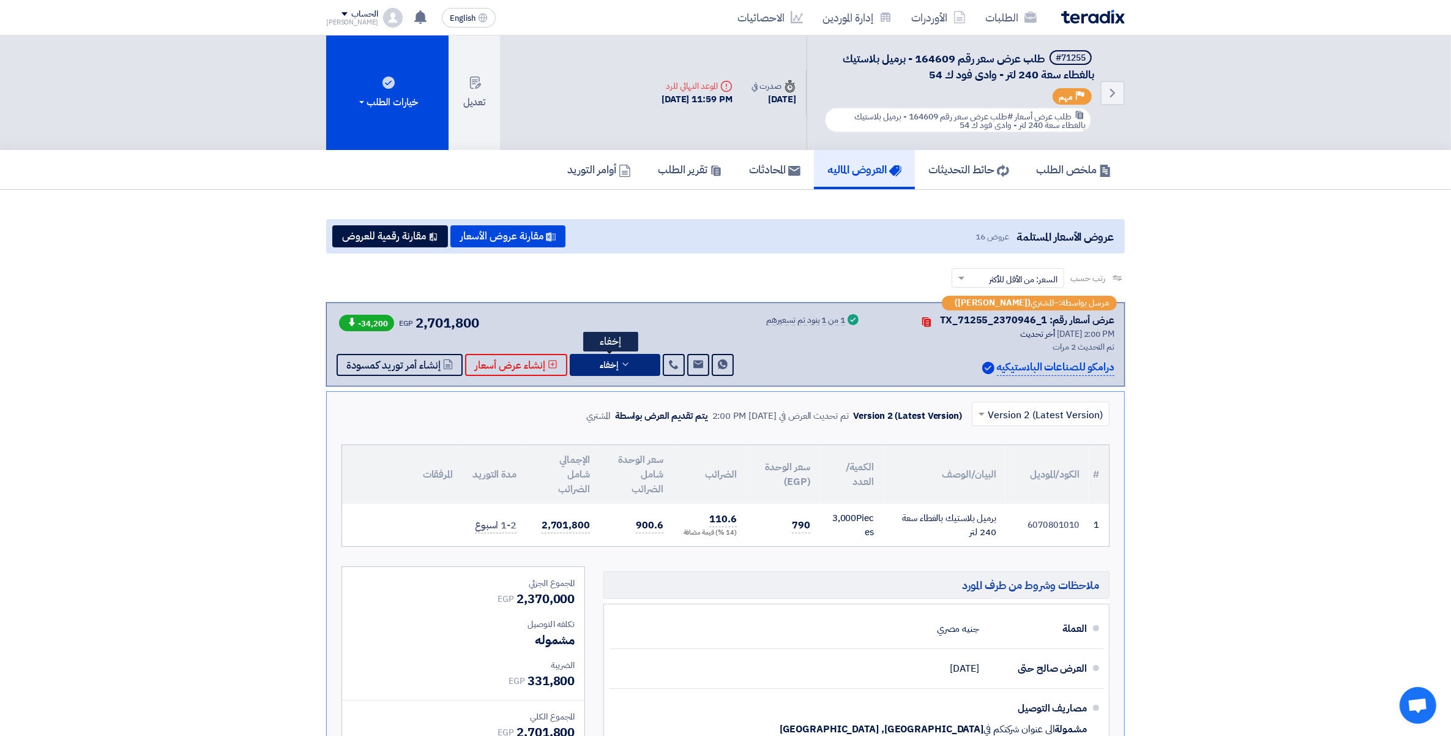
click at [626, 364] on icon at bounding box center [626, 364] width 10 height 10
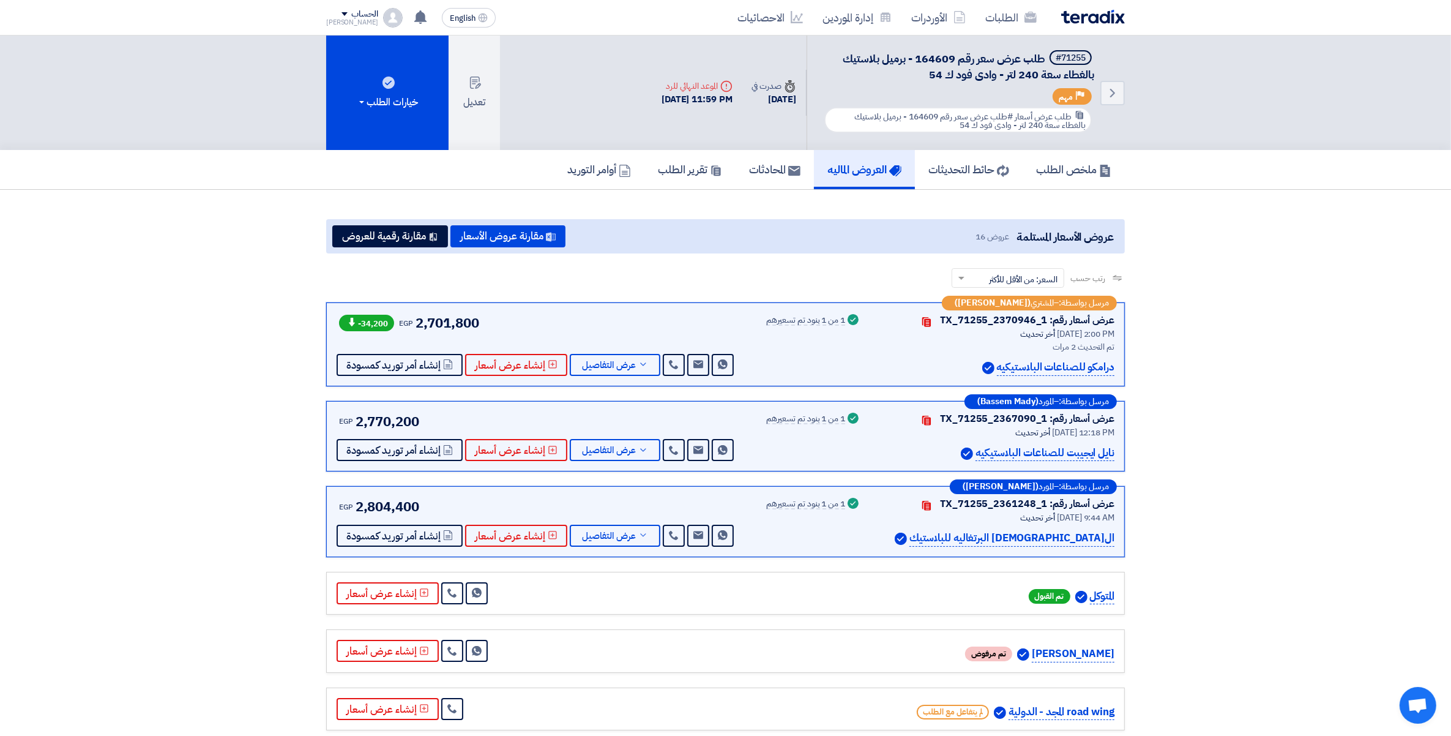
drag, startPoint x: 158, startPoint y: 524, endPoint x: 359, endPoint y: 669, distance: 247.7
click at [998, 11] on link "الطلبات" at bounding box center [1011, 17] width 71 height 29
